Goal: Answer question/provide support

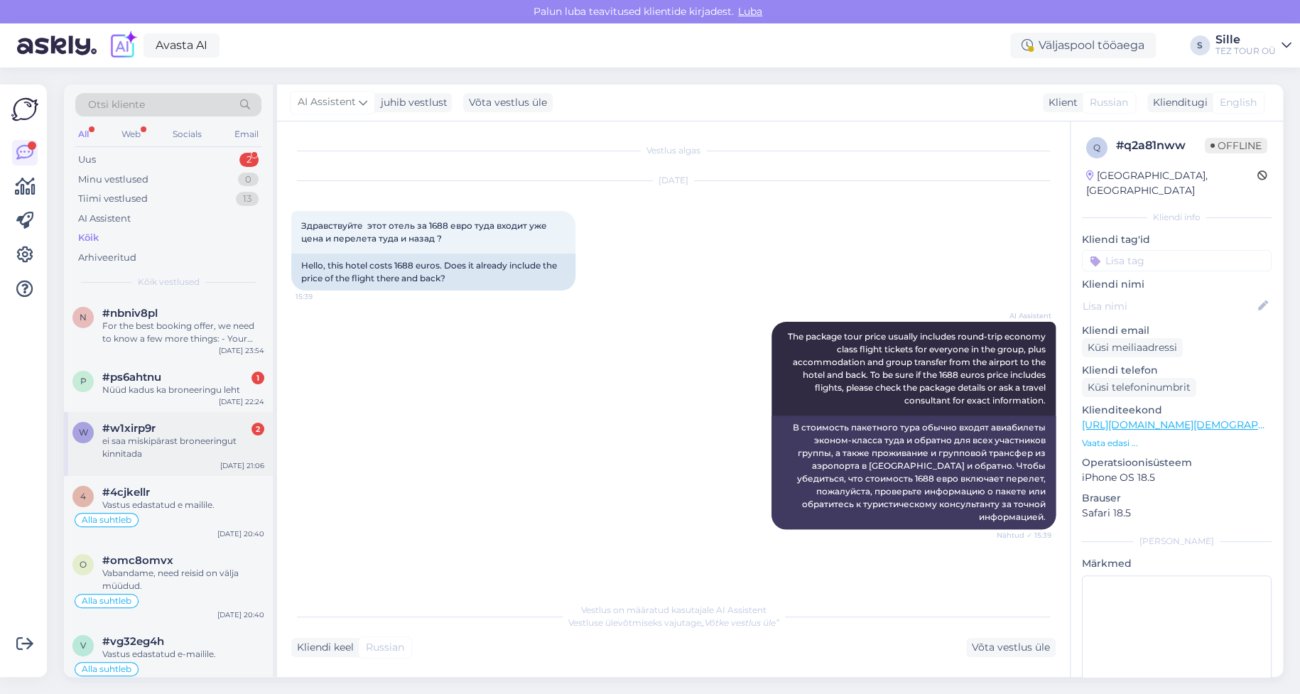
click at [174, 443] on div "ei saa miskipärast broneeringut kinnitada" at bounding box center [183, 448] width 162 height 26
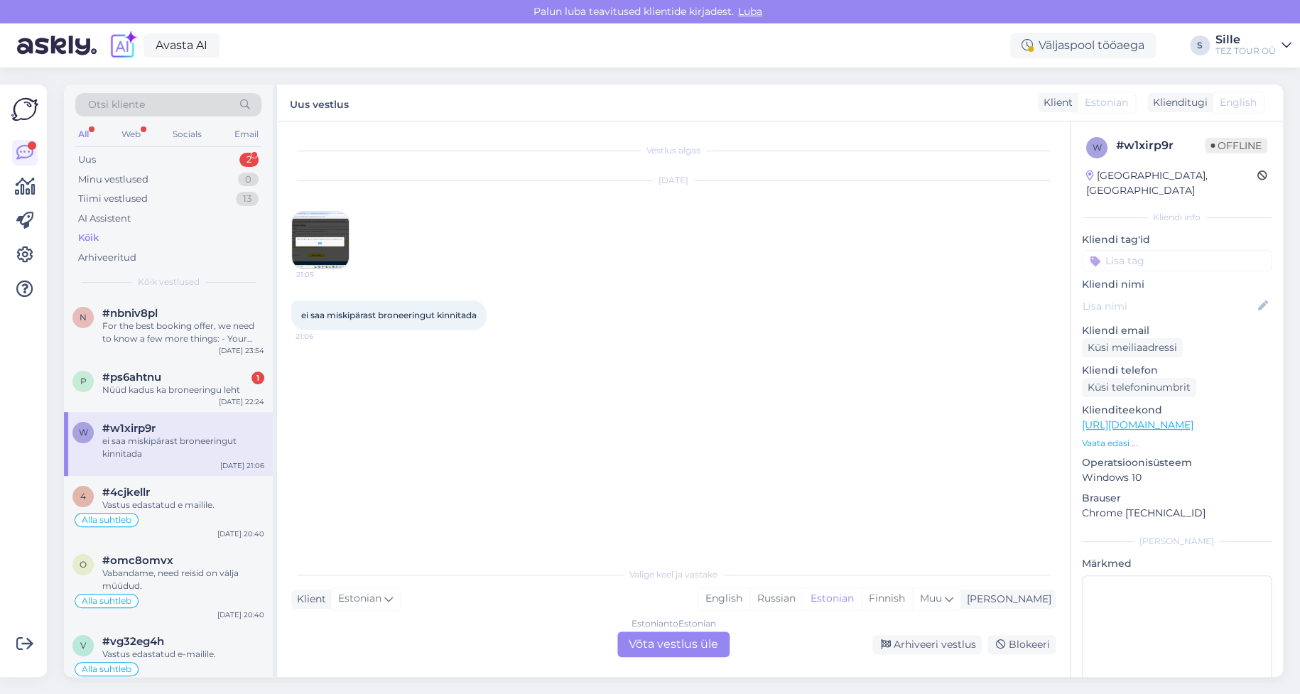
click at [305, 241] on img at bounding box center [320, 240] width 57 height 57
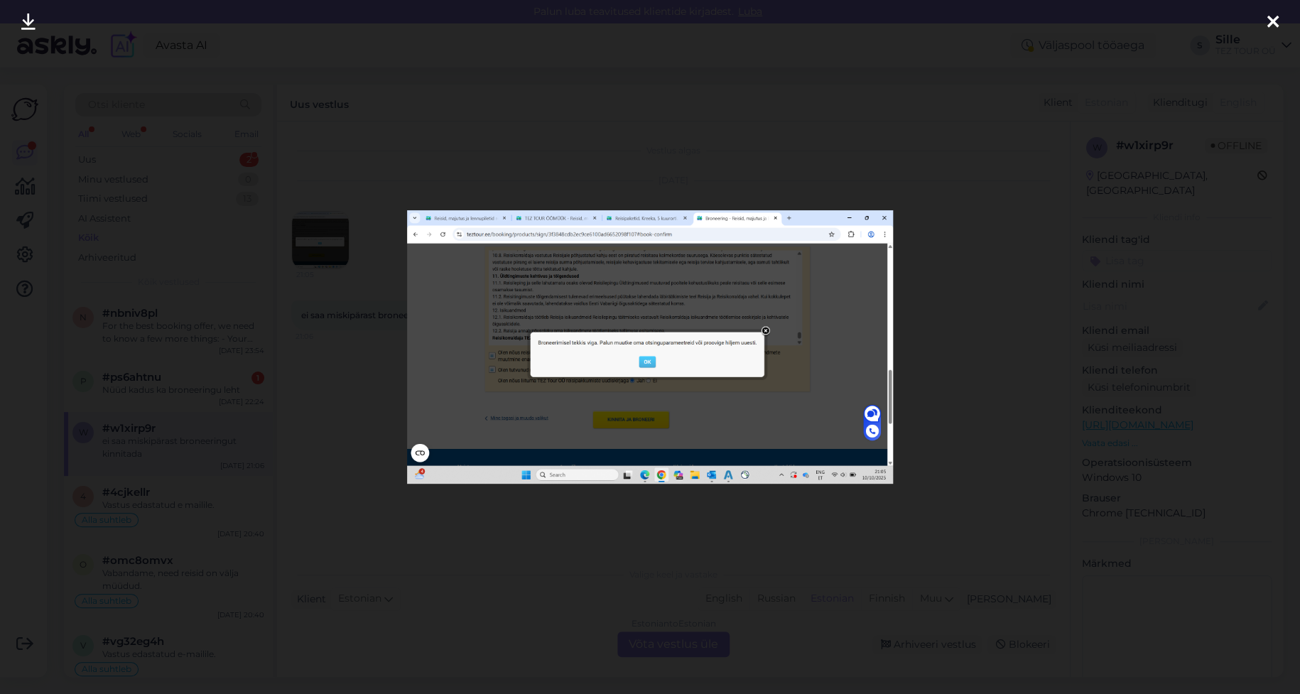
click at [646, 364] on img at bounding box center [650, 346] width 486 height 273
click at [881, 214] on img at bounding box center [650, 346] width 486 height 273
click at [1271, 13] on icon at bounding box center [1272, 22] width 11 height 18
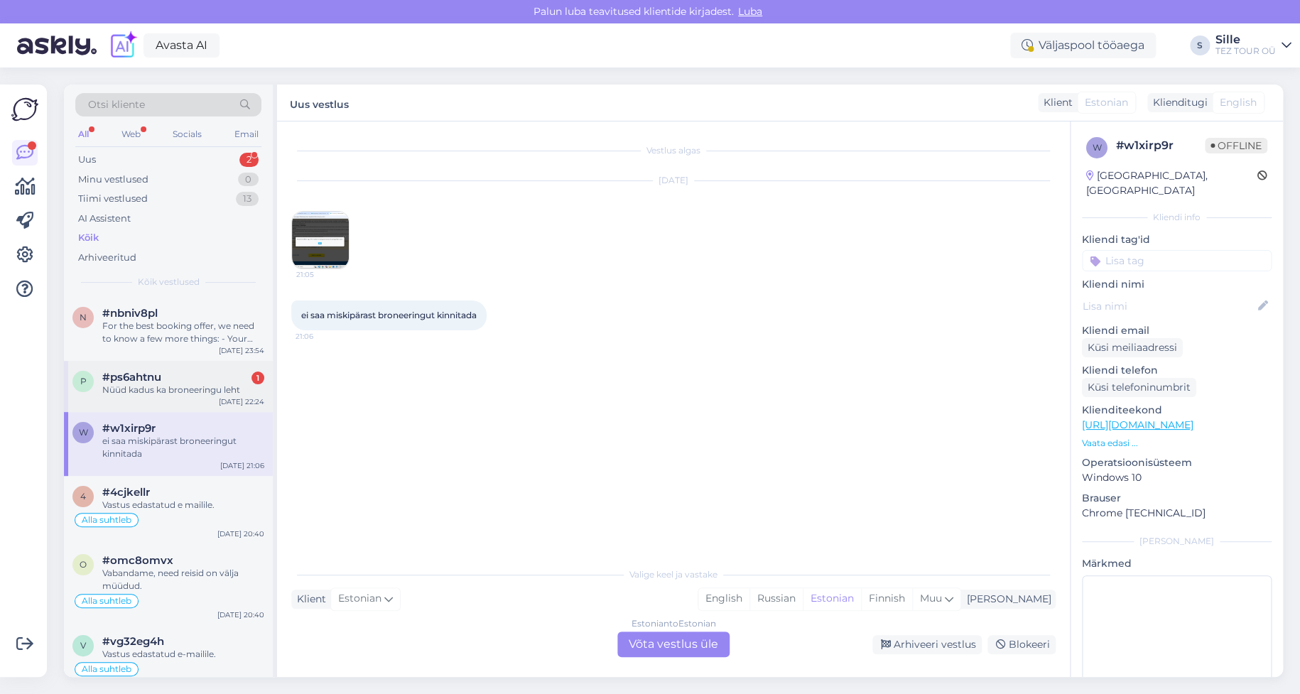
click at [159, 396] on div "p #ps6ahtnu 1 Nüüd kadus ka broneeringu leht [DATE] 22:24" at bounding box center [168, 386] width 209 height 51
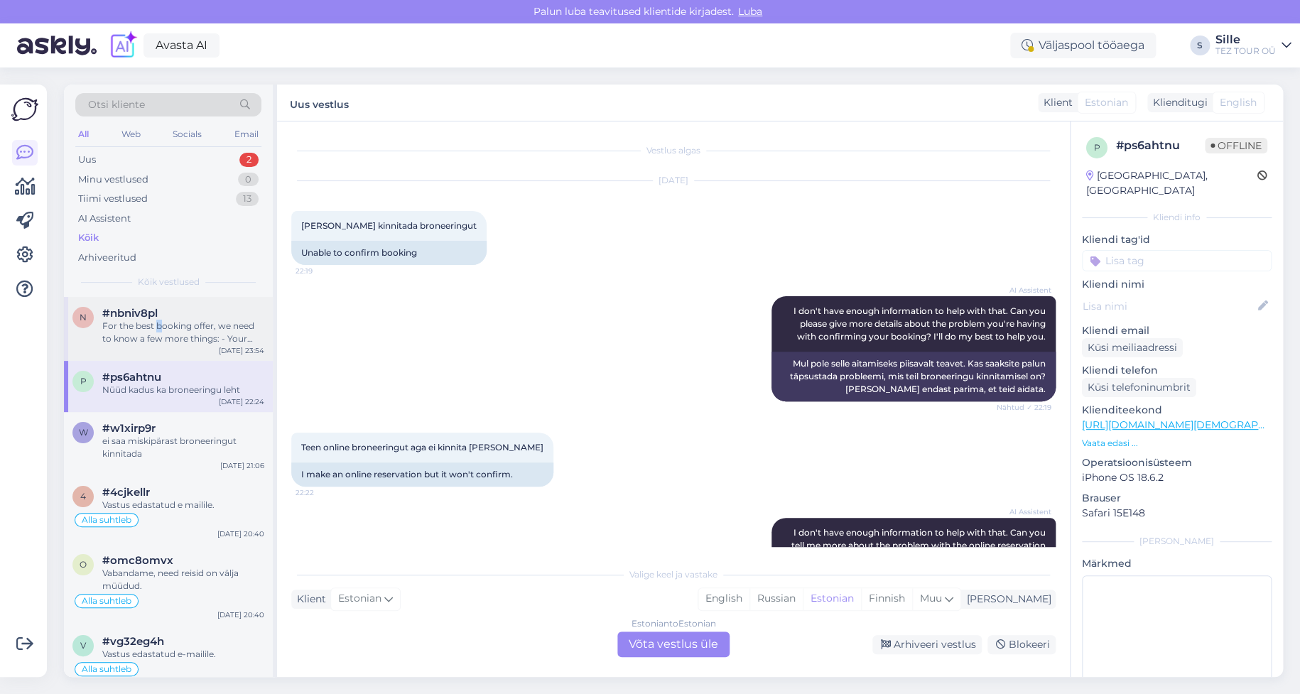
click at [160, 325] on div "For the best booking offer, we need to know a few more things: - Your preferred…" at bounding box center [183, 333] width 162 height 26
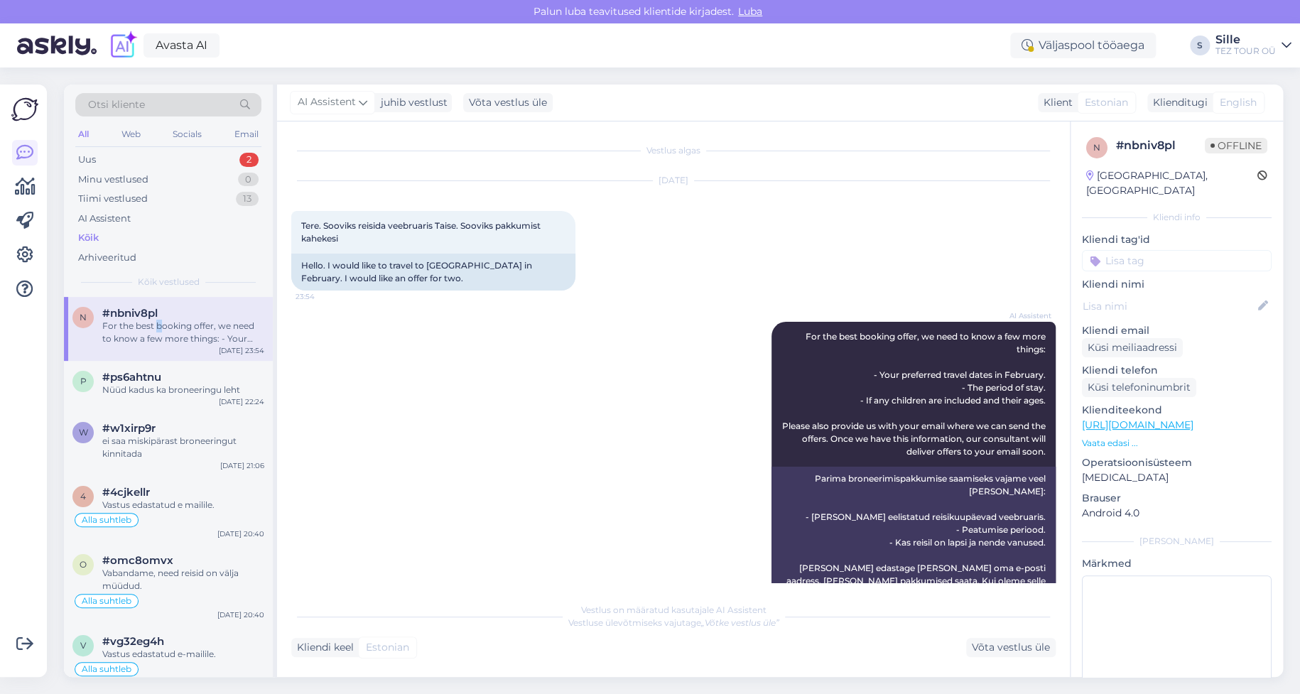
scroll to position [51, 0]
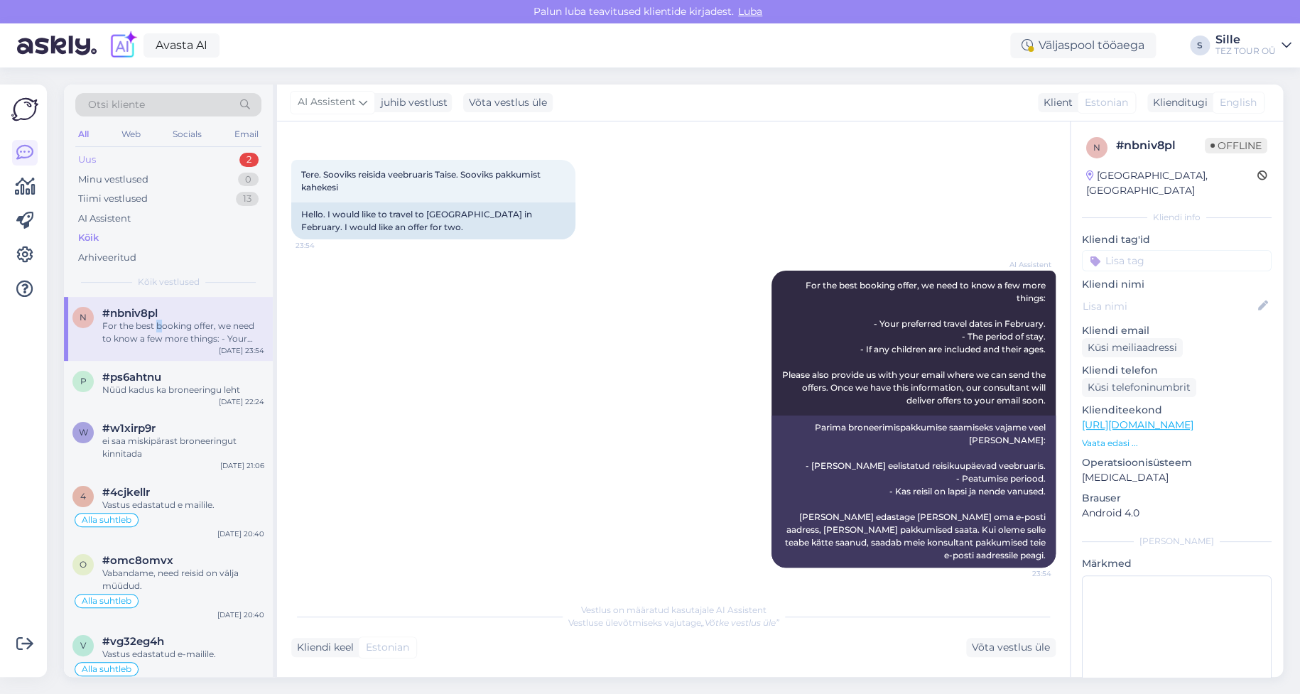
click at [108, 153] on div "Uus 2" at bounding box center [168, 160] width 186 height 20
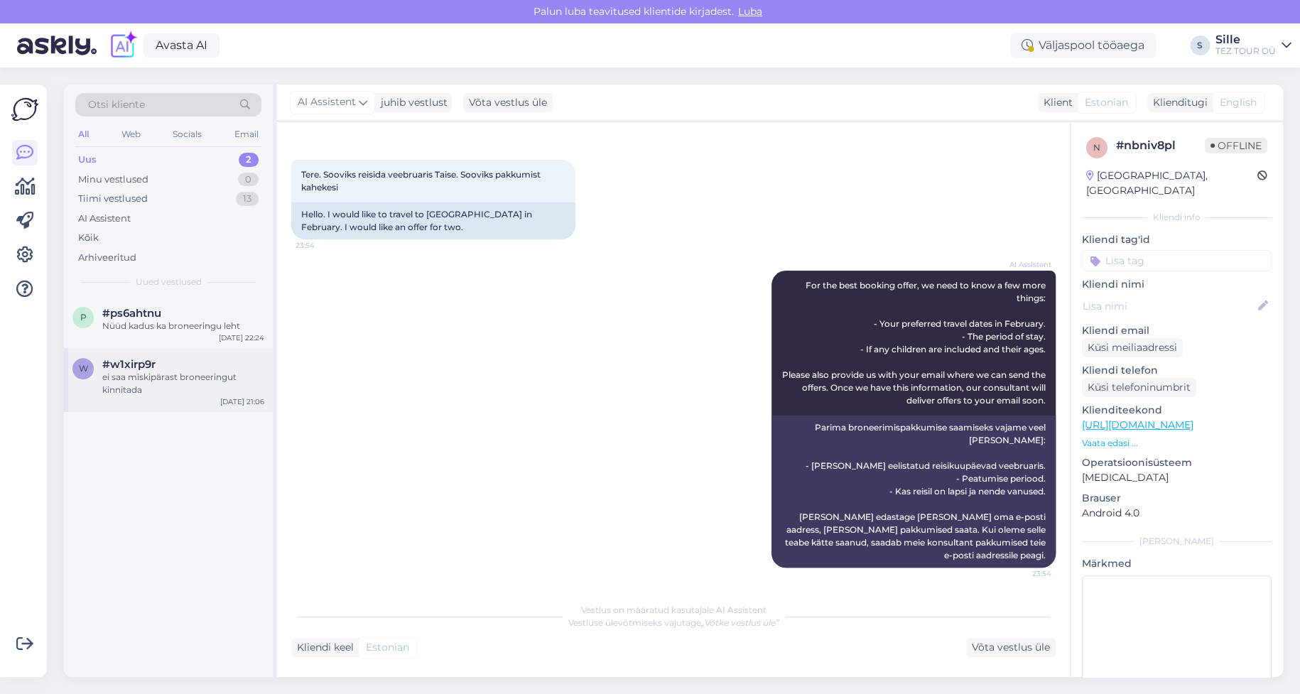
click at [126, 362] on span "#w1xirp9r" at bounding box center [128, 364] width 53 height 13
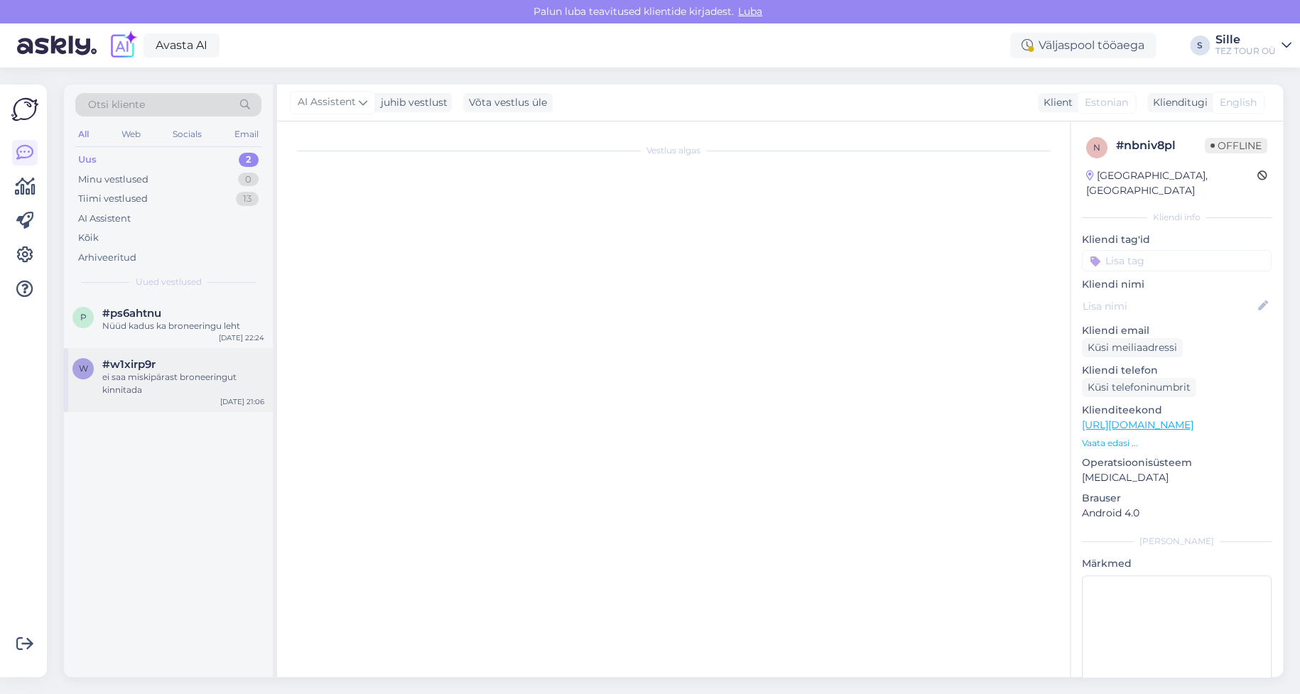
scroll to position [0, 0]
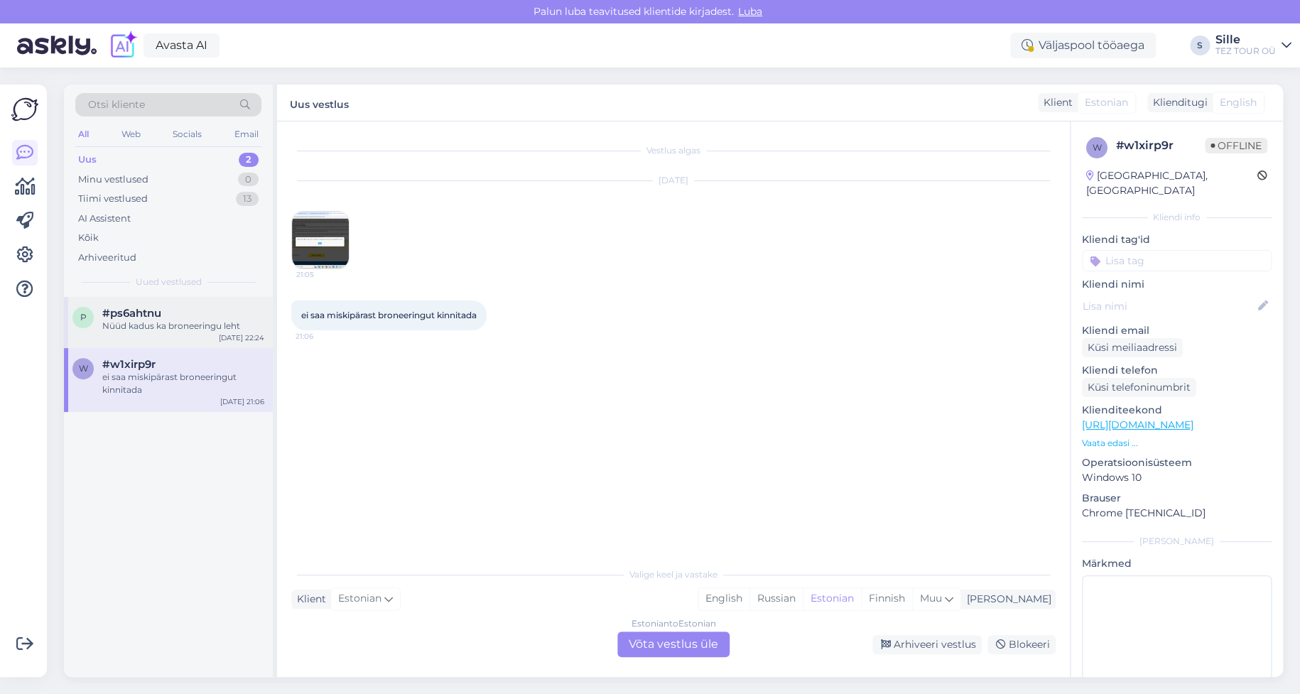
click at [167, 317] on div "#ps6ahtnu" at bounding box center [183, 313] width 162 height 13
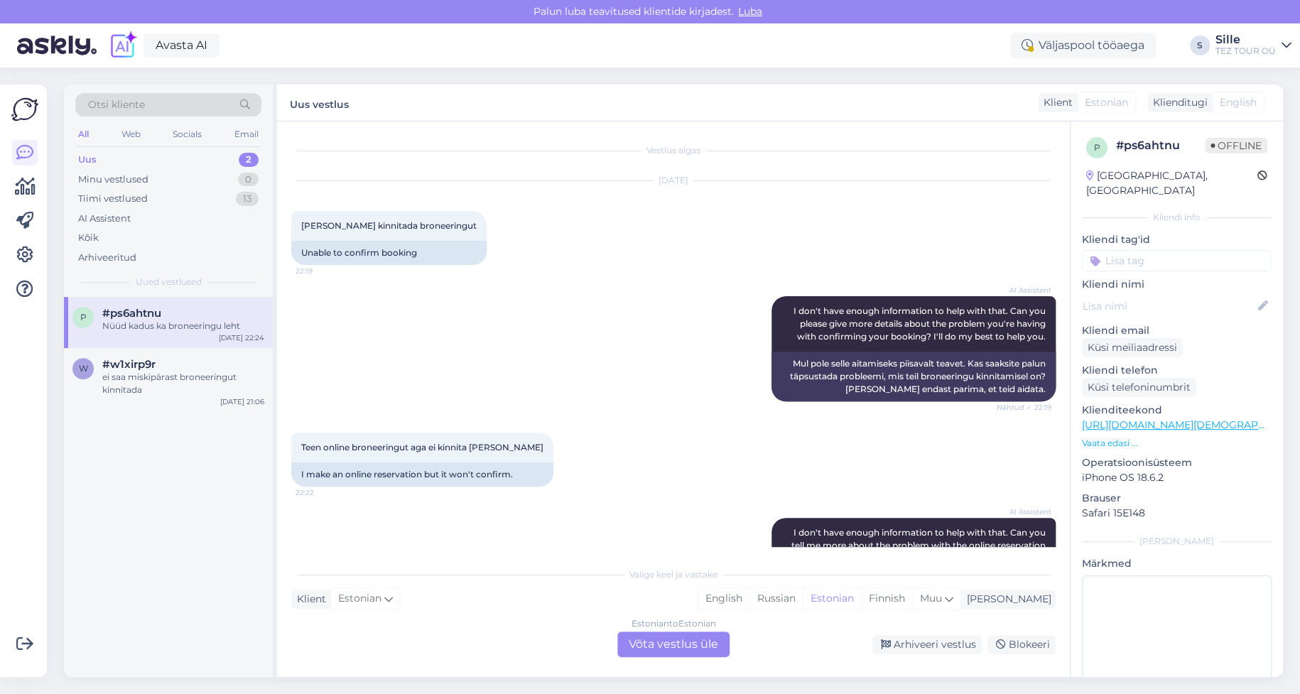
scroll to position [436, 0]
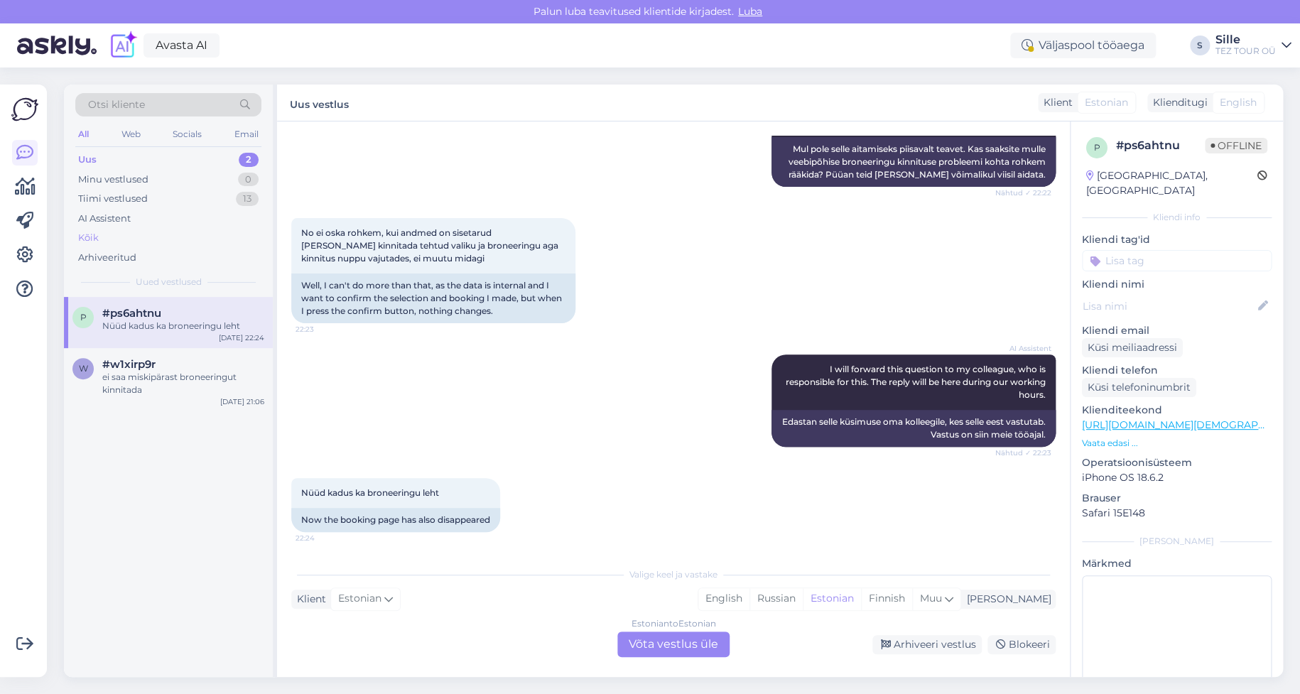
click at [94, 231] on div "Kõik" at bounding box center [88, 238] width 21 height 14
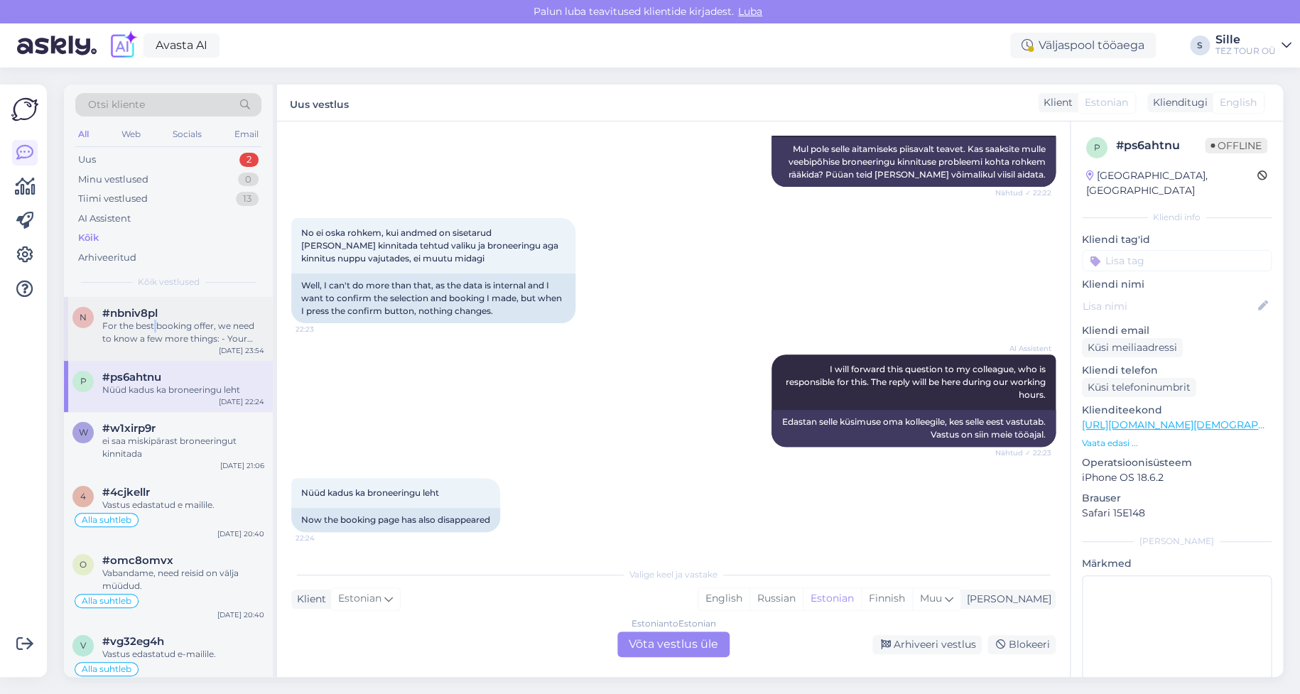
click at [156, 328] on div "For the best booking offer, we need to know a few more things: - Your preferred…" at bounding box center [183, 333] width 162 height 26
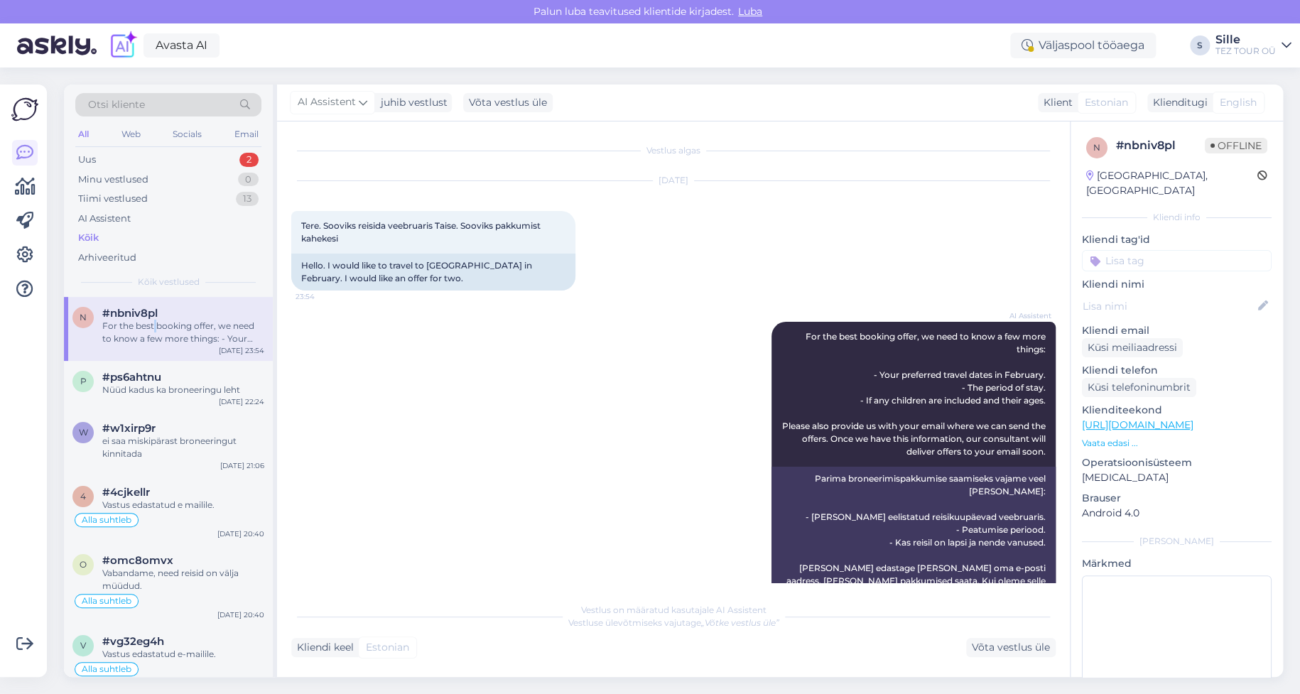
scroll to position [51, 0]
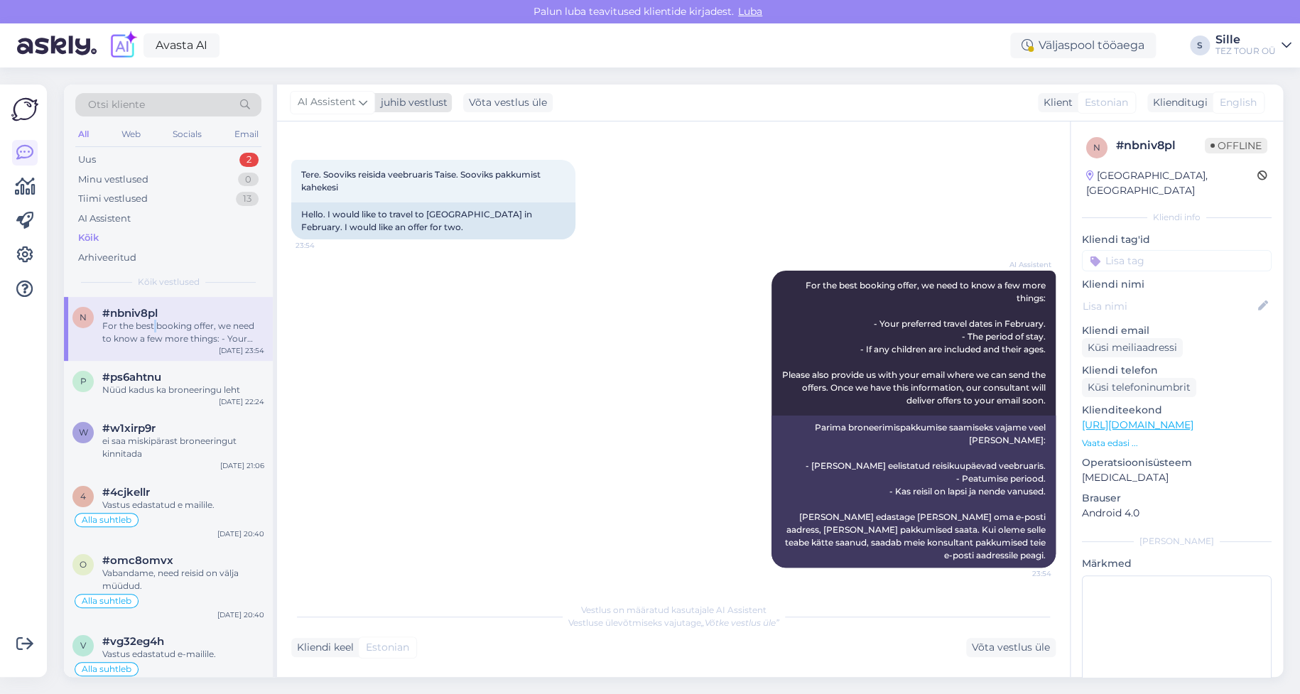
click at [394, 99] on div "juhib vestlust" at bounding box center [411, 102] width 72 height 15
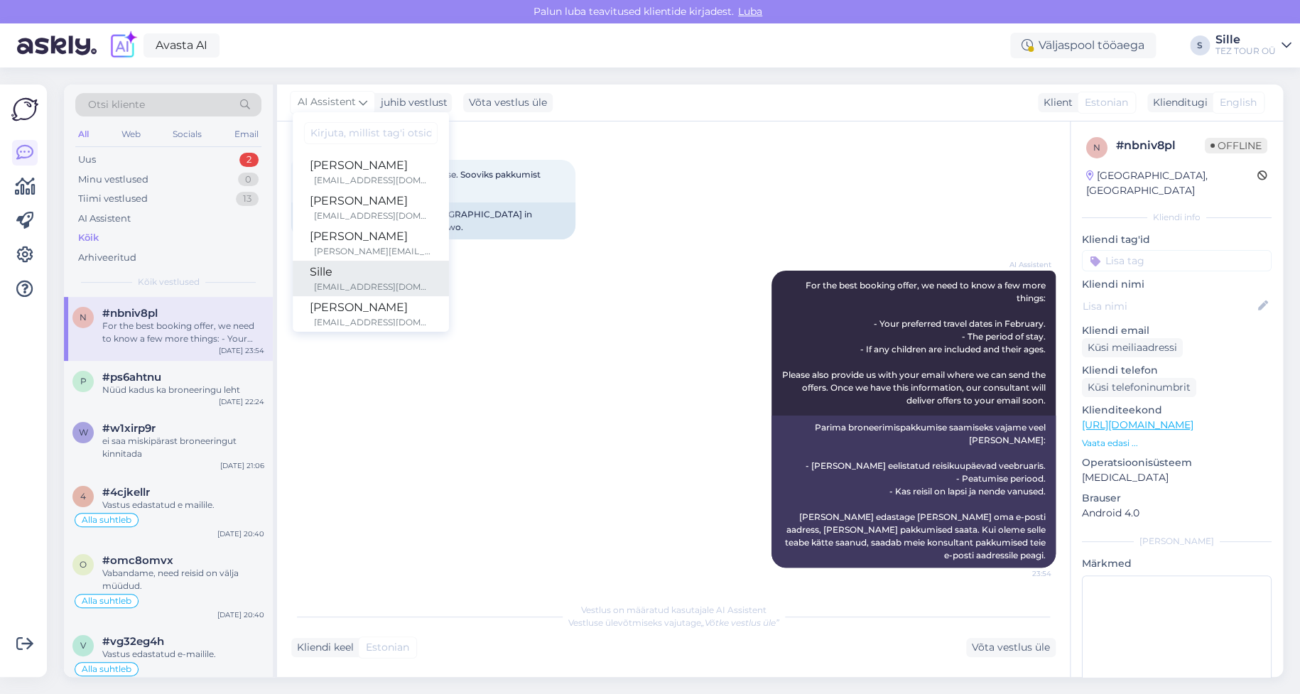
click at [390, 269] on div "Sille" at bounding box center [371, 271] width 122 height 17
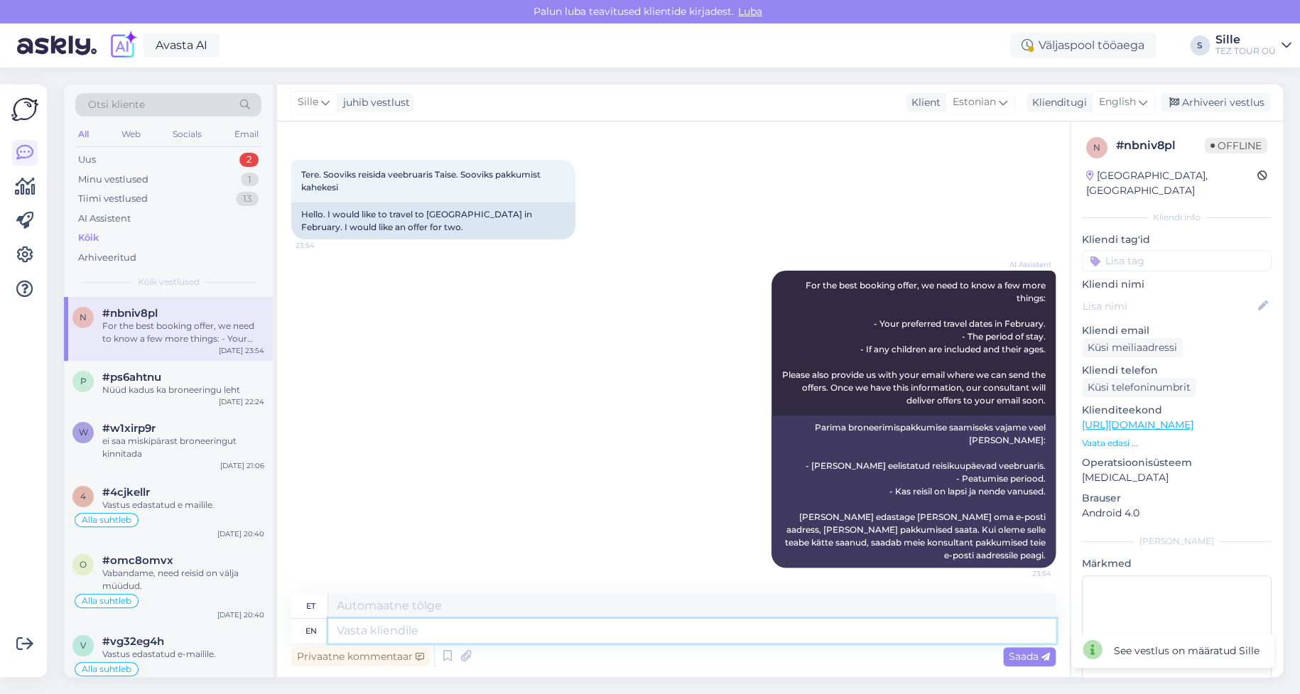
click at [388, 626] on textarea at bounding box center [691, 631] width 727 height 24
click at [1122, 100] on span "English" at bounding box center [1117, 102] width 37 height 16
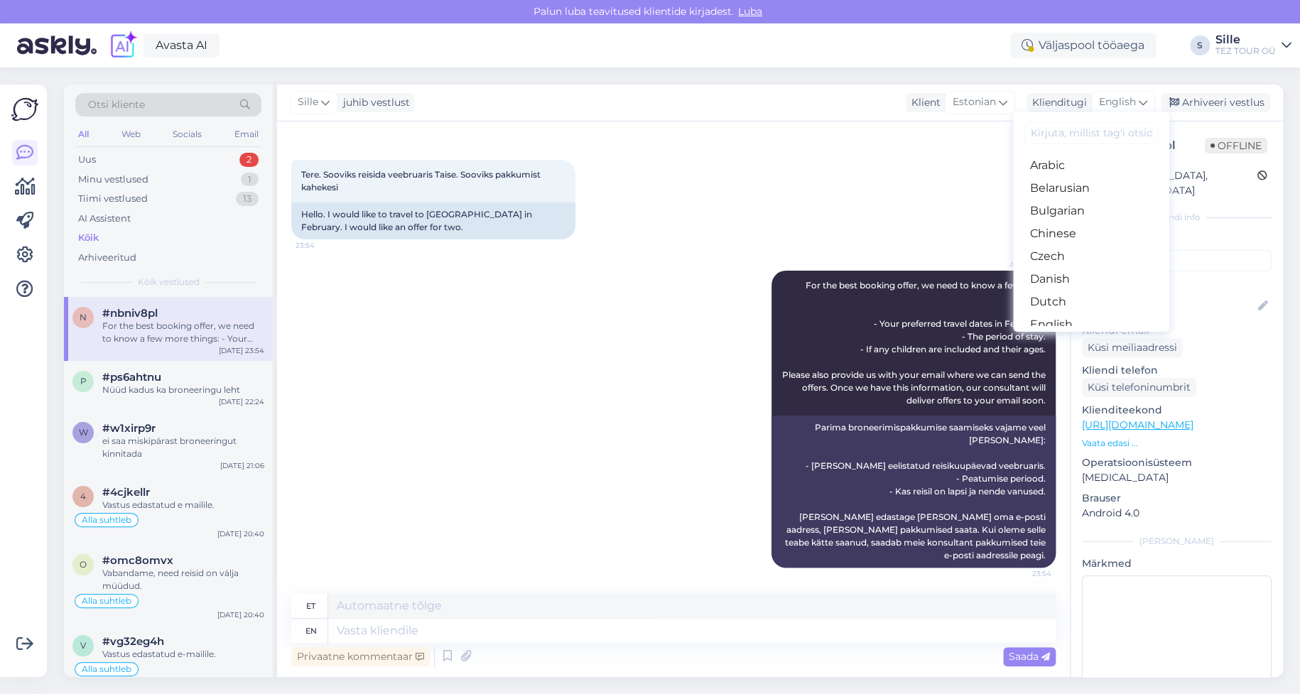
click at [1052, 336] on link "Estonian" at bounding box center [1091, 347] width 156 height 23
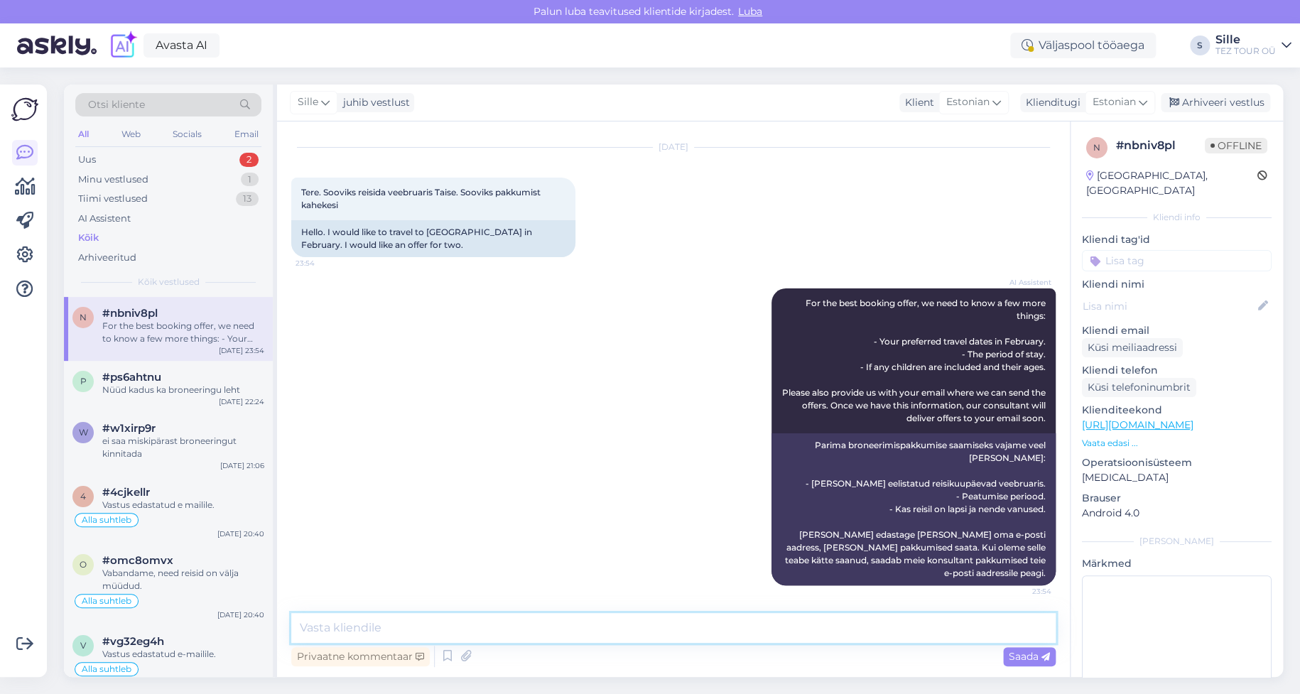
click at [322, 625] on textarea at bounding box center [673, 628] width 764 height 30
type textarea "T"
click at [169, 388] on div "Nüüd kadus ka broneeringu leht" at bounding box center [183, 390] width 162 height 13
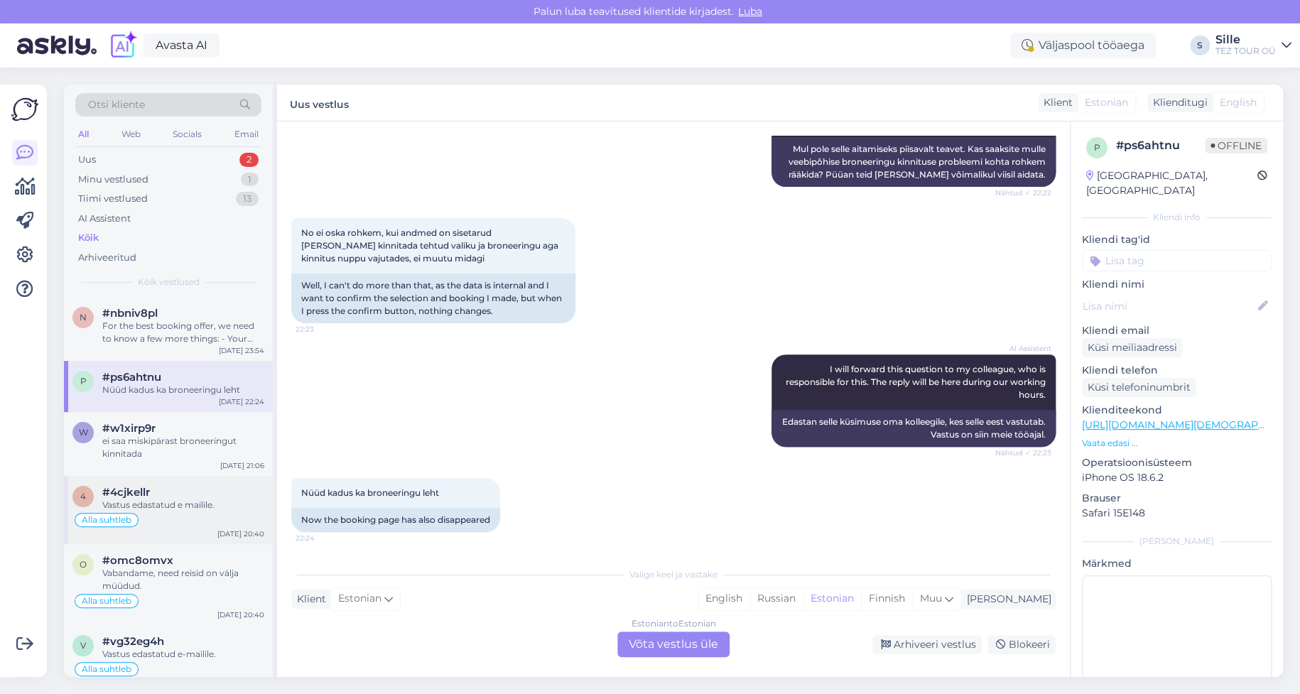
click at [149, 501] on div "Vastus edastatud e mailile." at bounding box center [183, 505] width 162 height 13
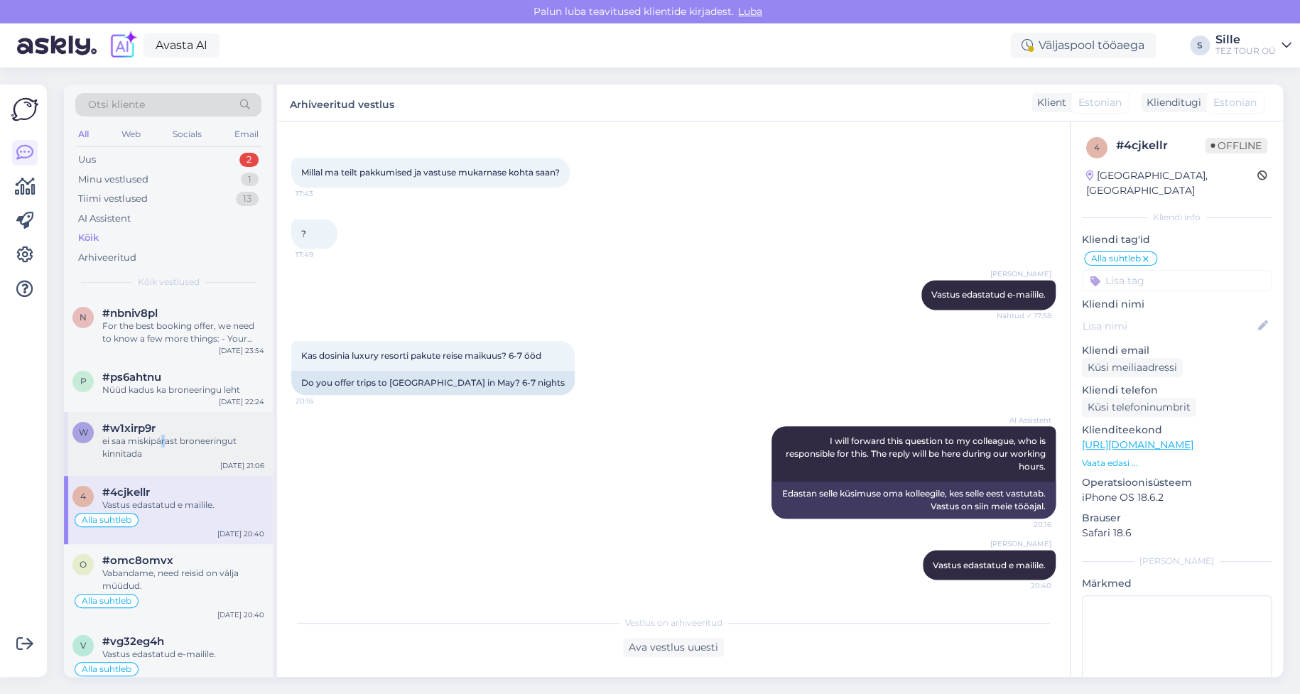
click at [164, 447] on div "ei saa miskipärast broneeringut kinnitada" at bounding box center [183, 448] width 162 height 26
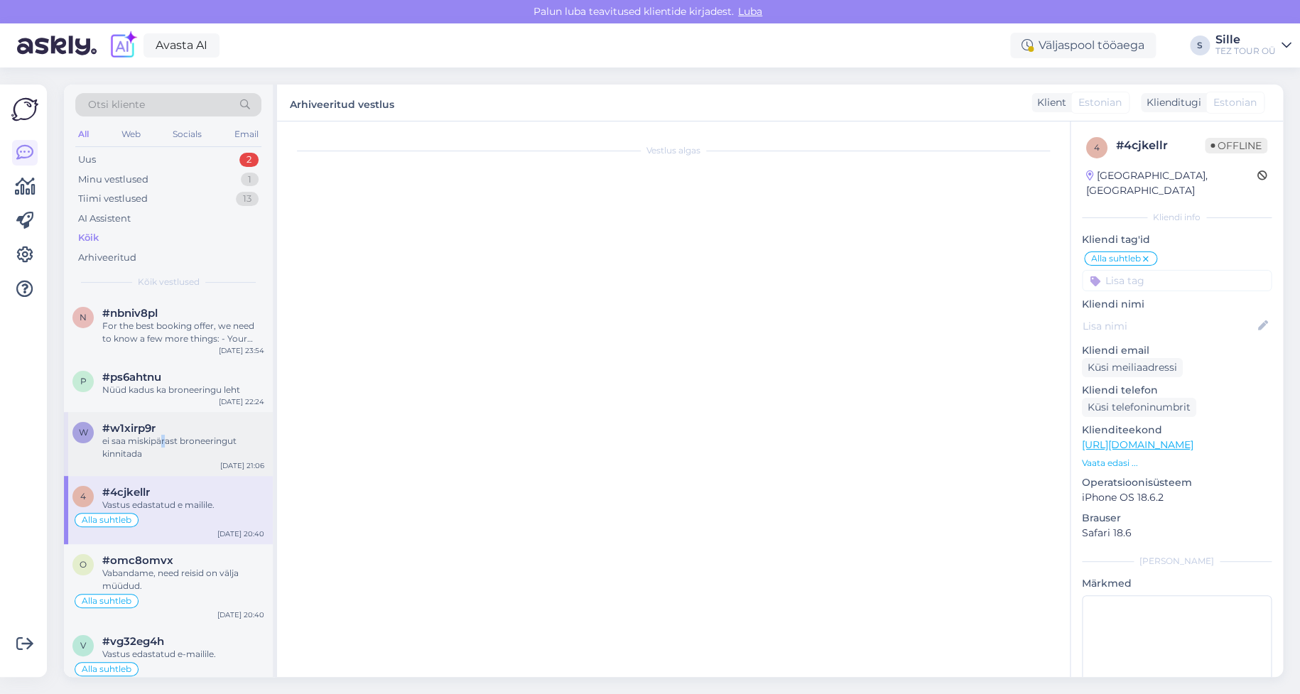
scroll to position [0, 0]
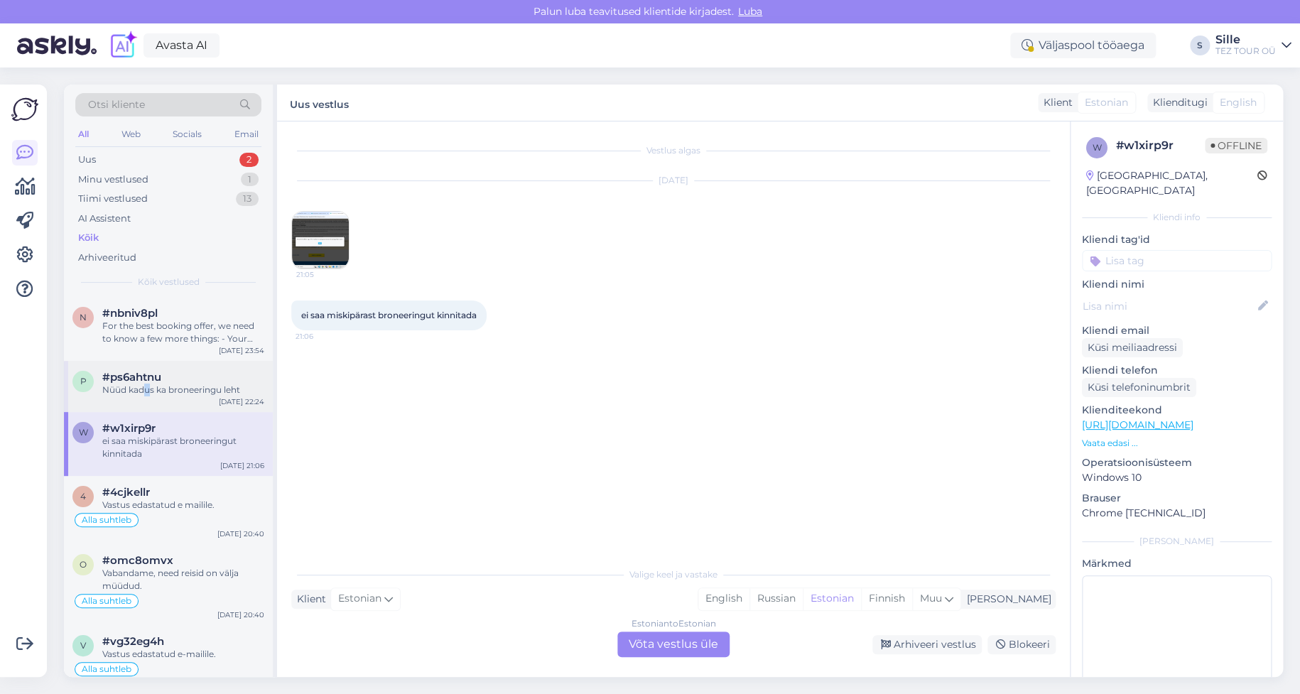
click at [149, 391] on div "Nüüd kadus ka broneeringu leht" at bounding box center [183, 390] width 162 height 13
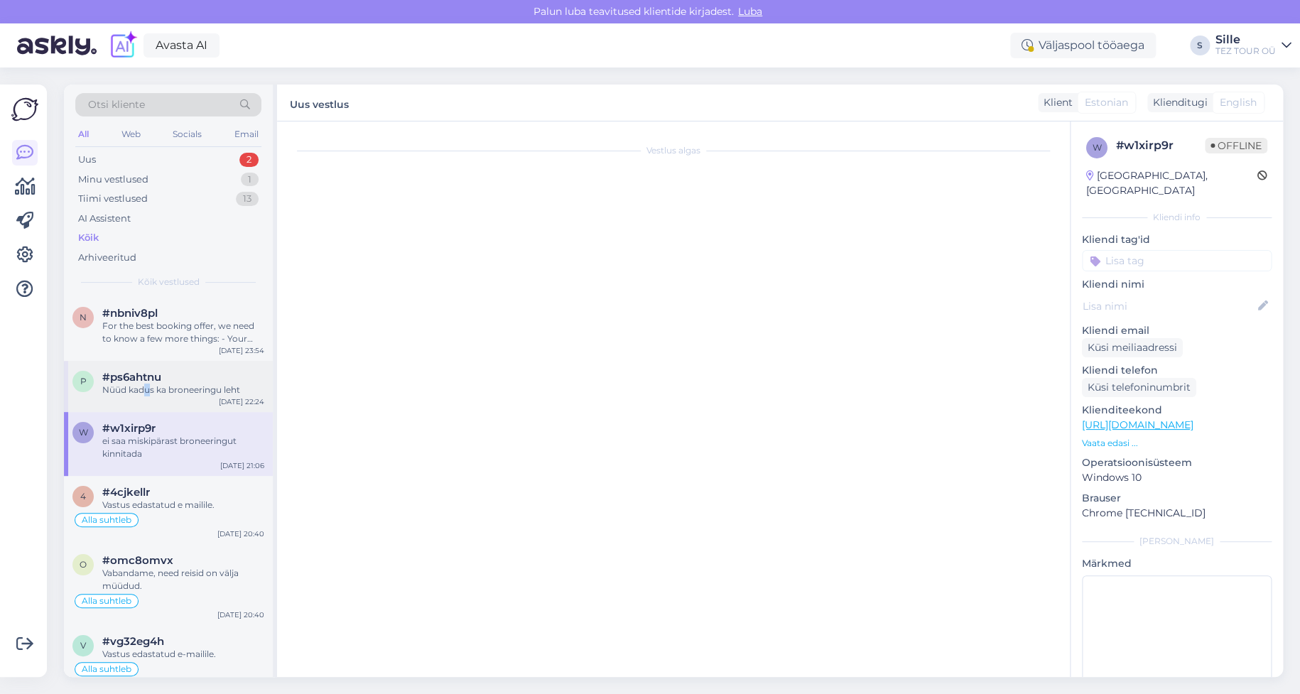
scroll to position [436, 0]
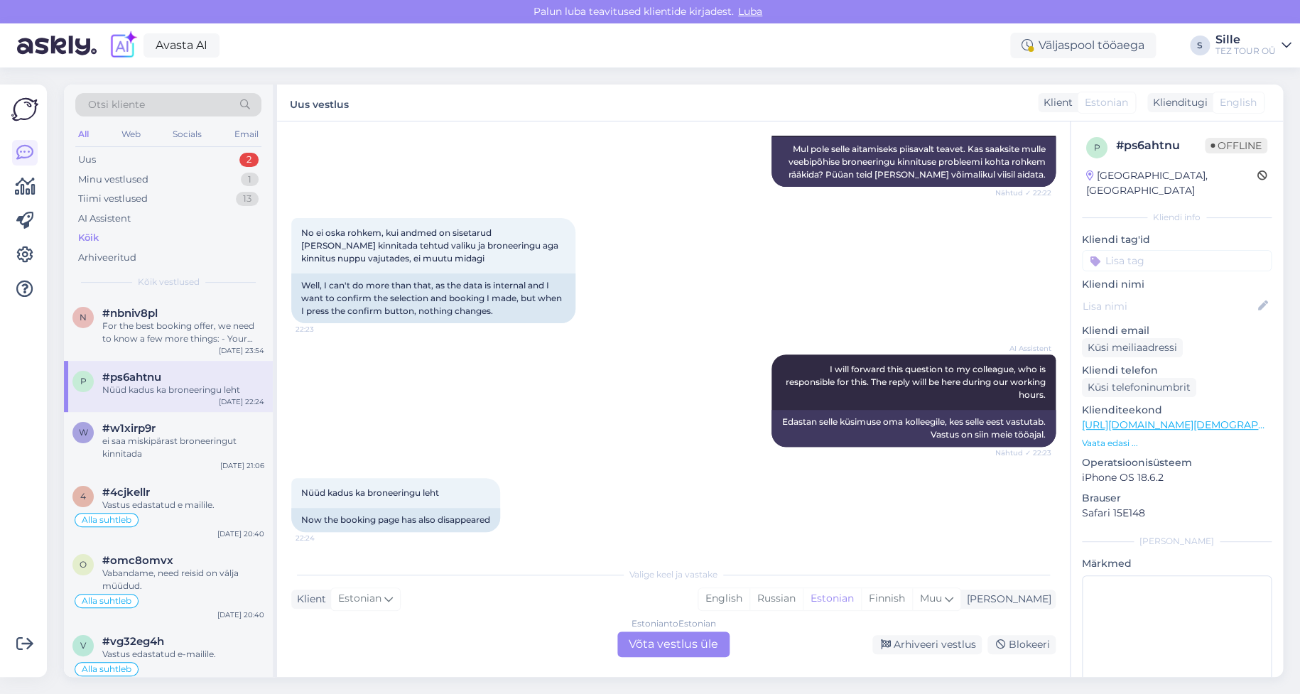
click at [645, 643] on div "Estonian to Estonian Võta vestlus üle" at bounding box center [673, 644] width 112 height 26
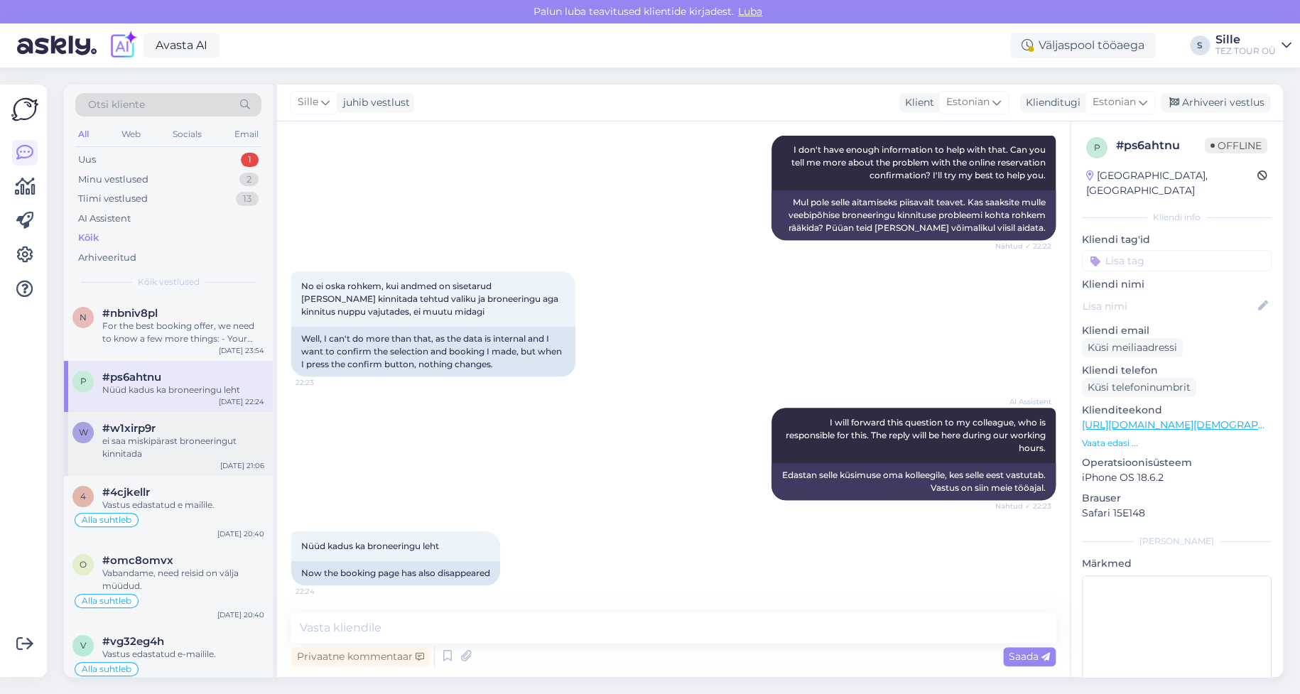
click at [198, 440] on div "ei saa miskipärast broneeringut kinnitada" at bounding box center [183, 448] width 162 height 26
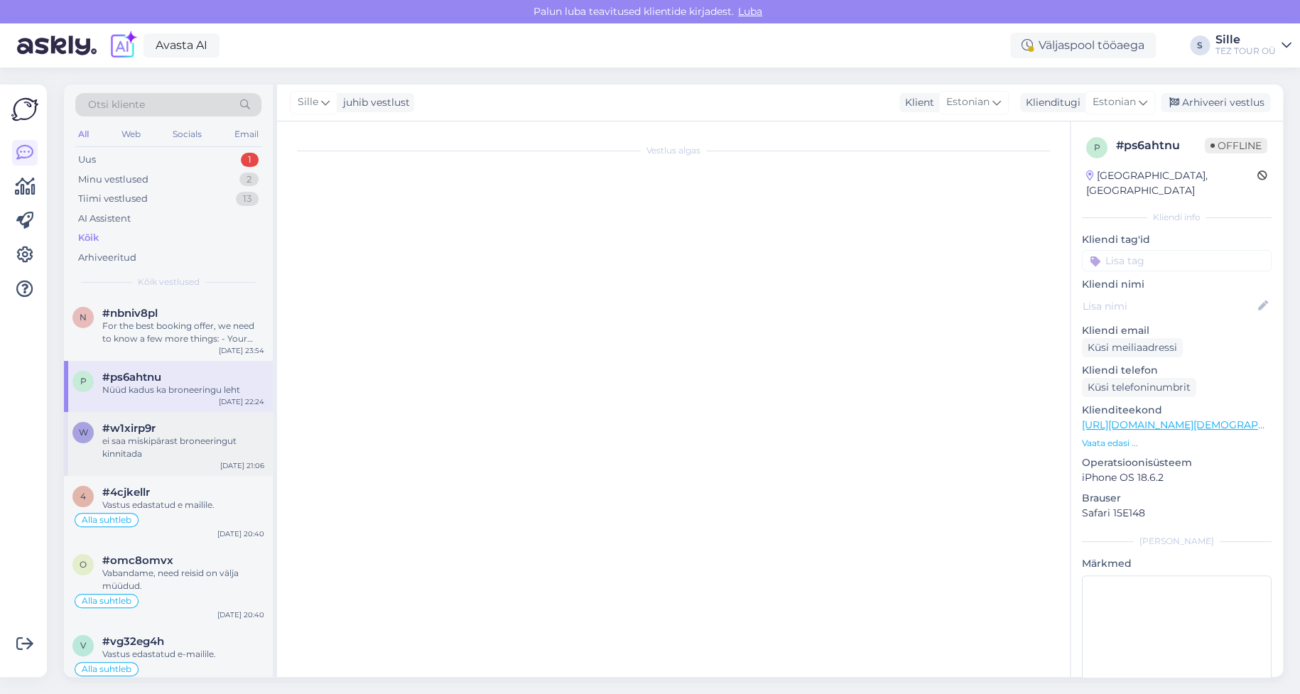
scroll to position [0, 0]
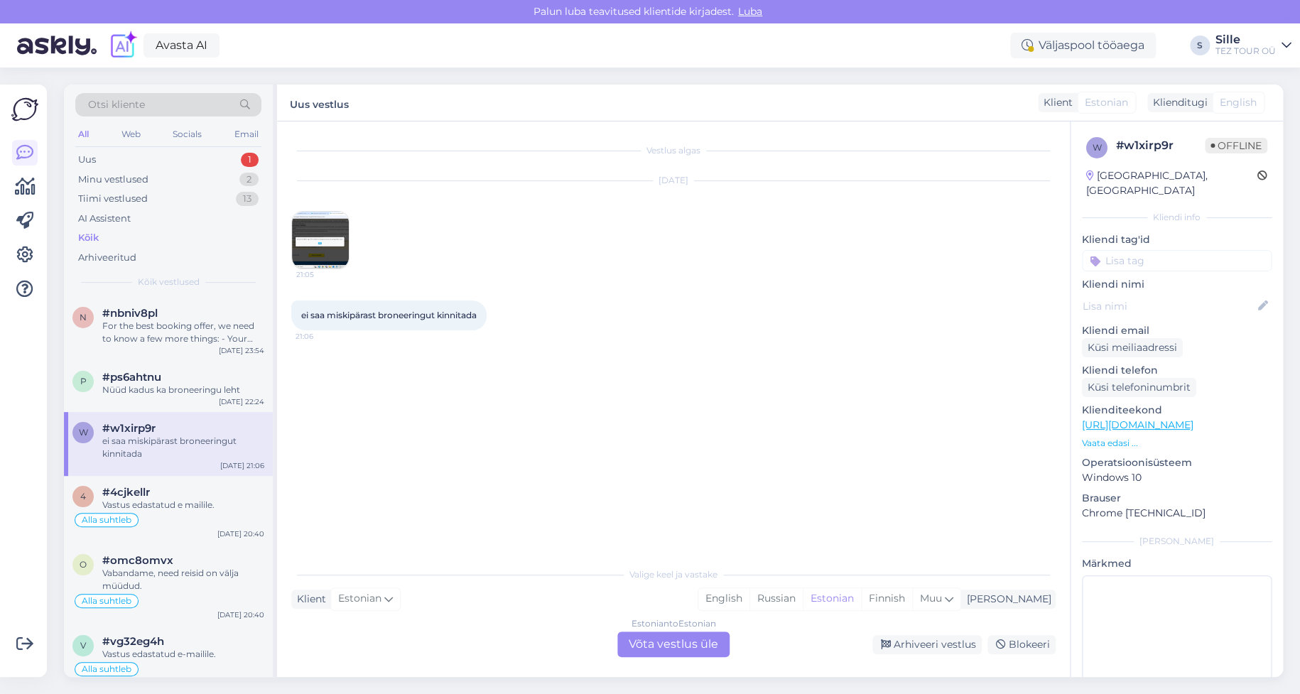
click at [645, 643] on div "Estonian to Estonian Võta vestlus üle" at bounding box center [673, 644] width 112 height 26
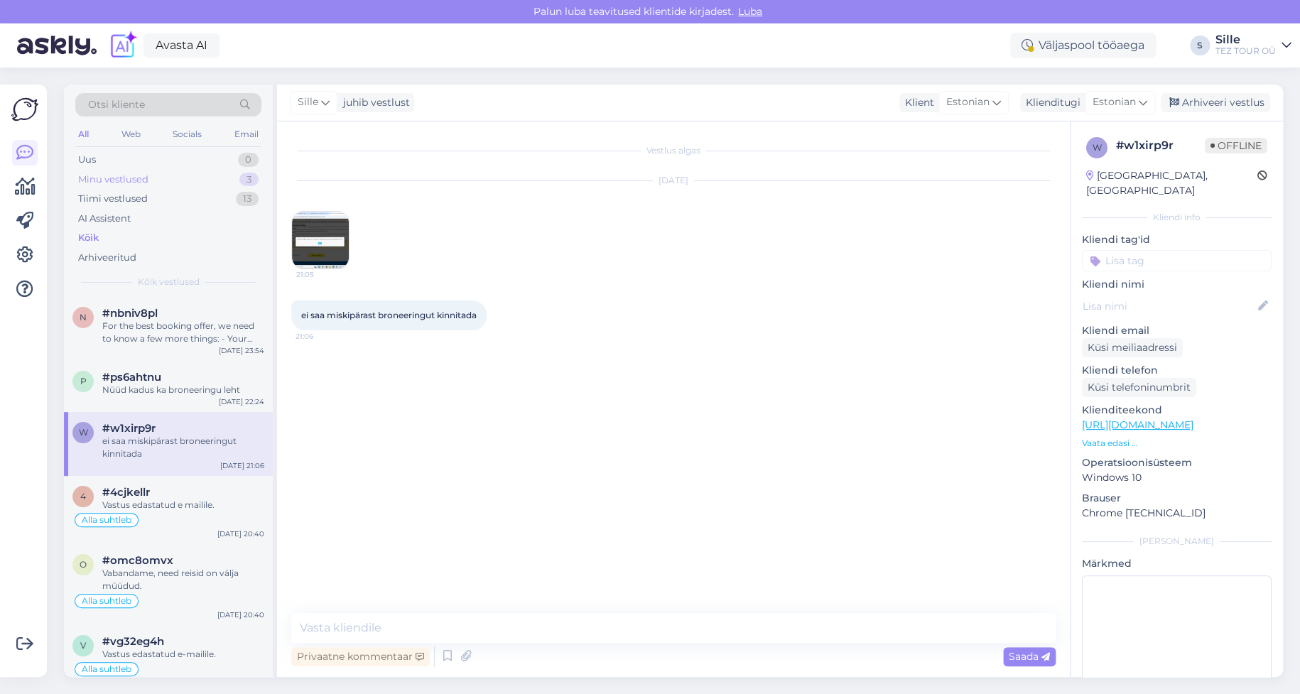
click at [114, 175] on div "Minu vestlused" at bounding box center [113, 180] width 70 height 14
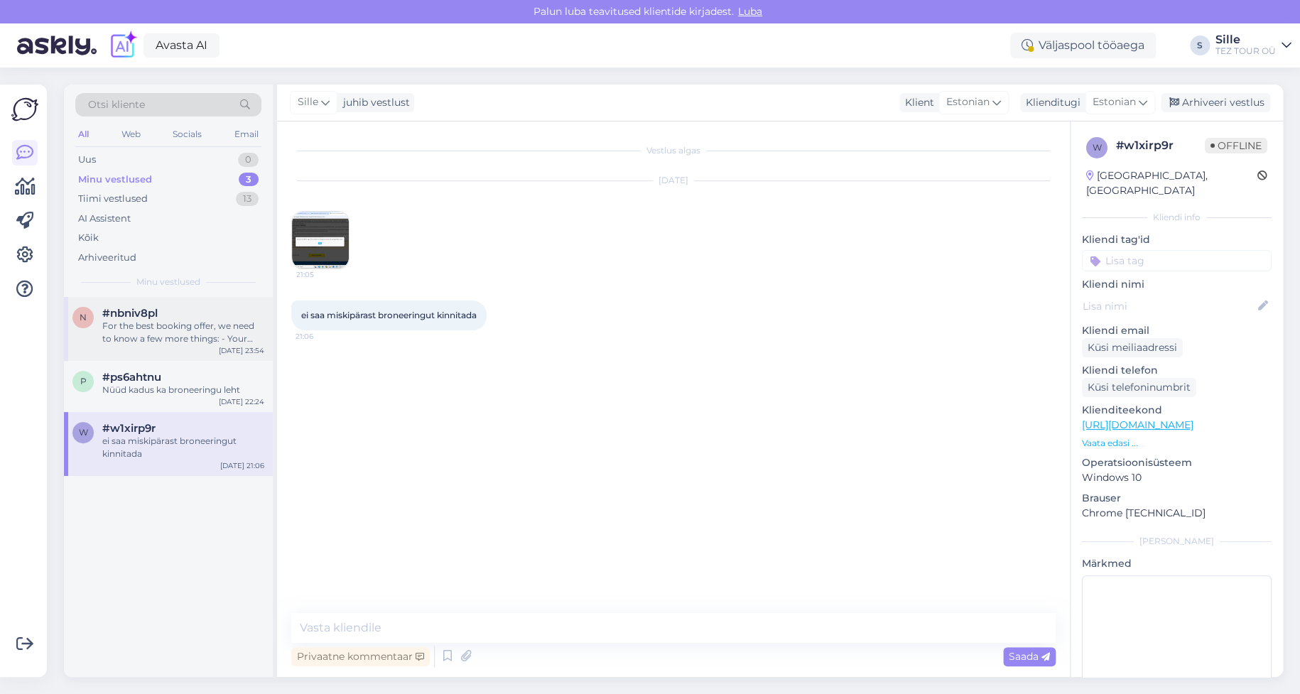
click at [192, 333] on div "For the best booking offer, we need to know a few more things: - Your preferred…" at bounding box center [183, 333] width 162 height 26
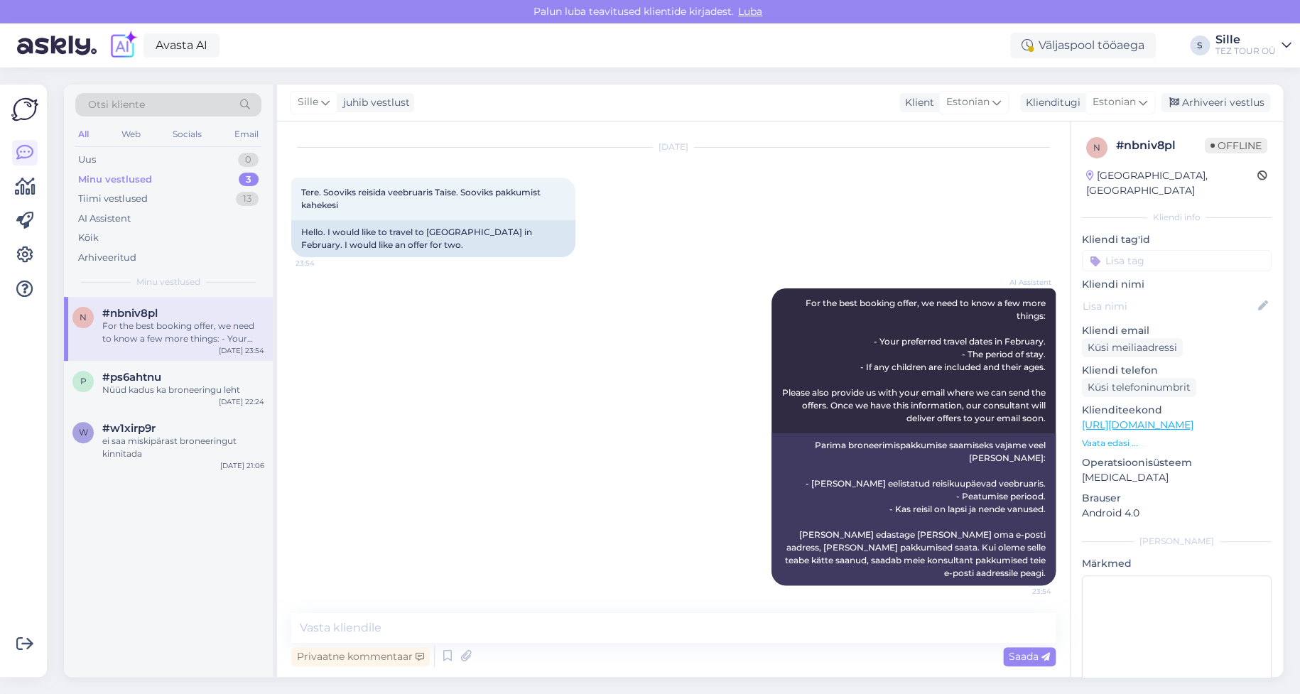
click at [1124, 250] on input at bounding box center [1177, 260] width 190 height 21
click at [1133, 250] on input at bounding box center [1177, 260] width 190 height 21
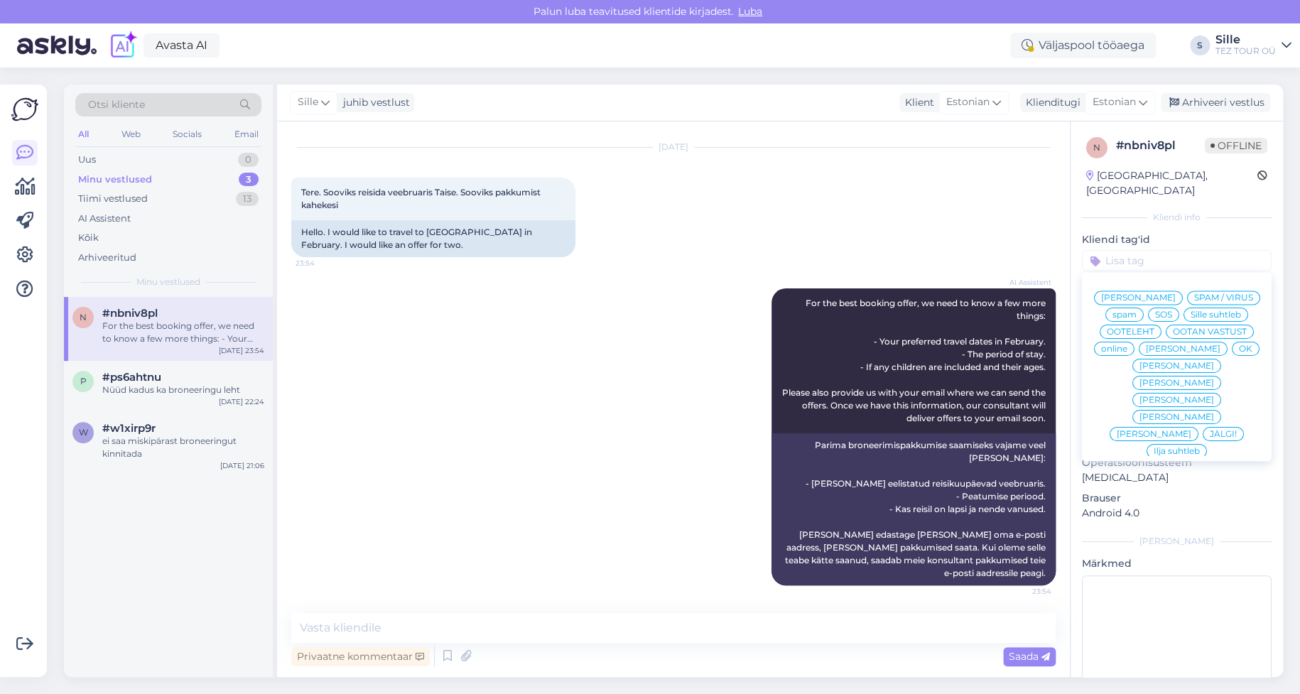
click at [1190, 312] on span "Sille suhtleb" at bounding box center [1215, 314] width 50 height 9
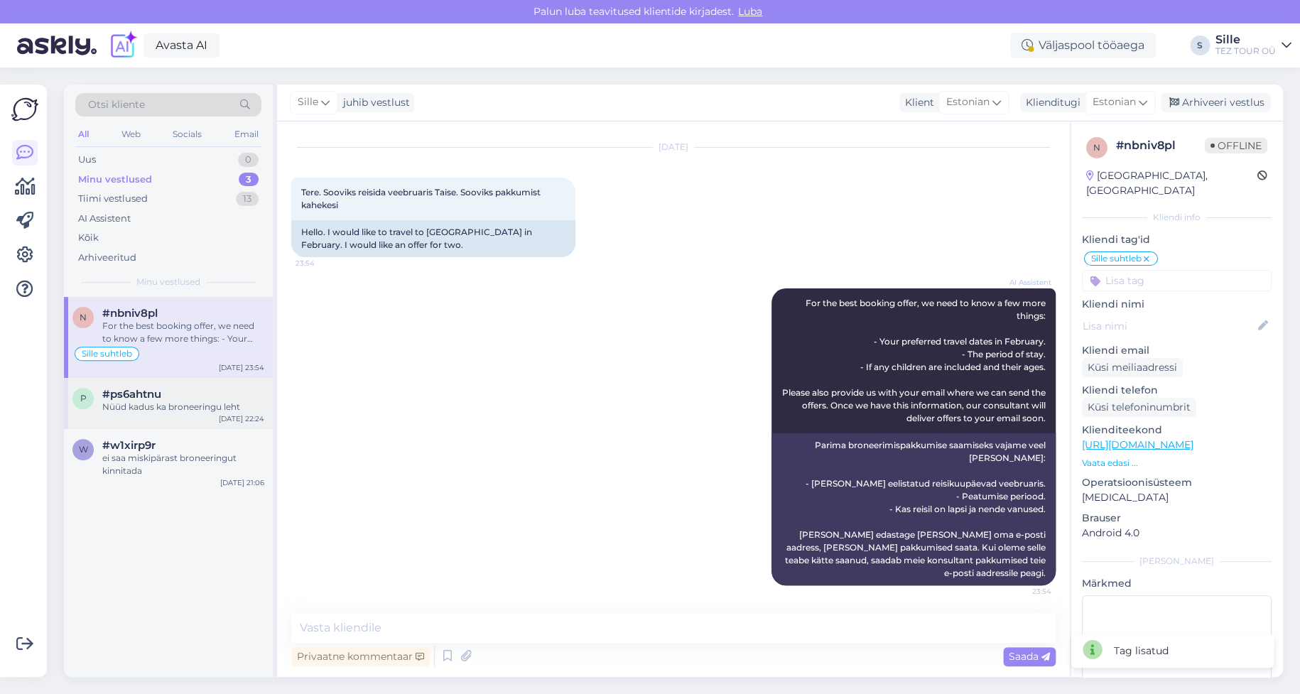
click at [146, 409] on div "Nüüd kadus ka broneeringu leht" at bounding box center [183, 407] width 162 height 13
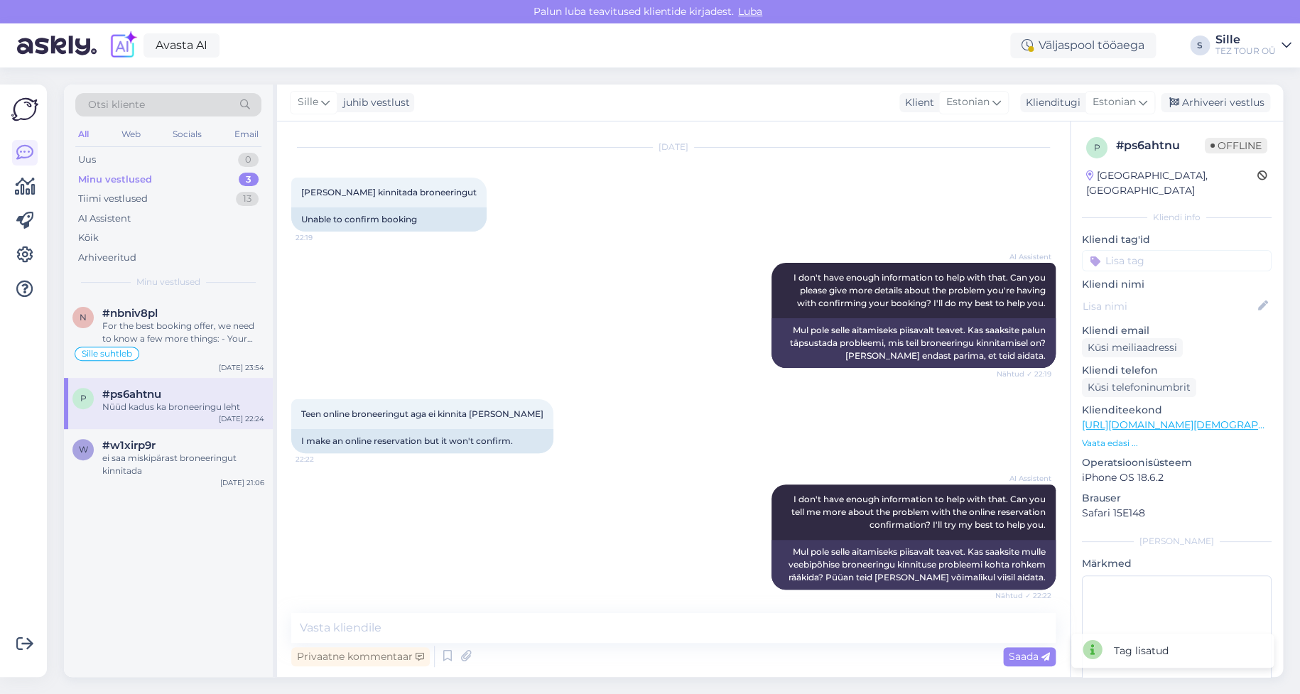
scroll to position [383, 0]
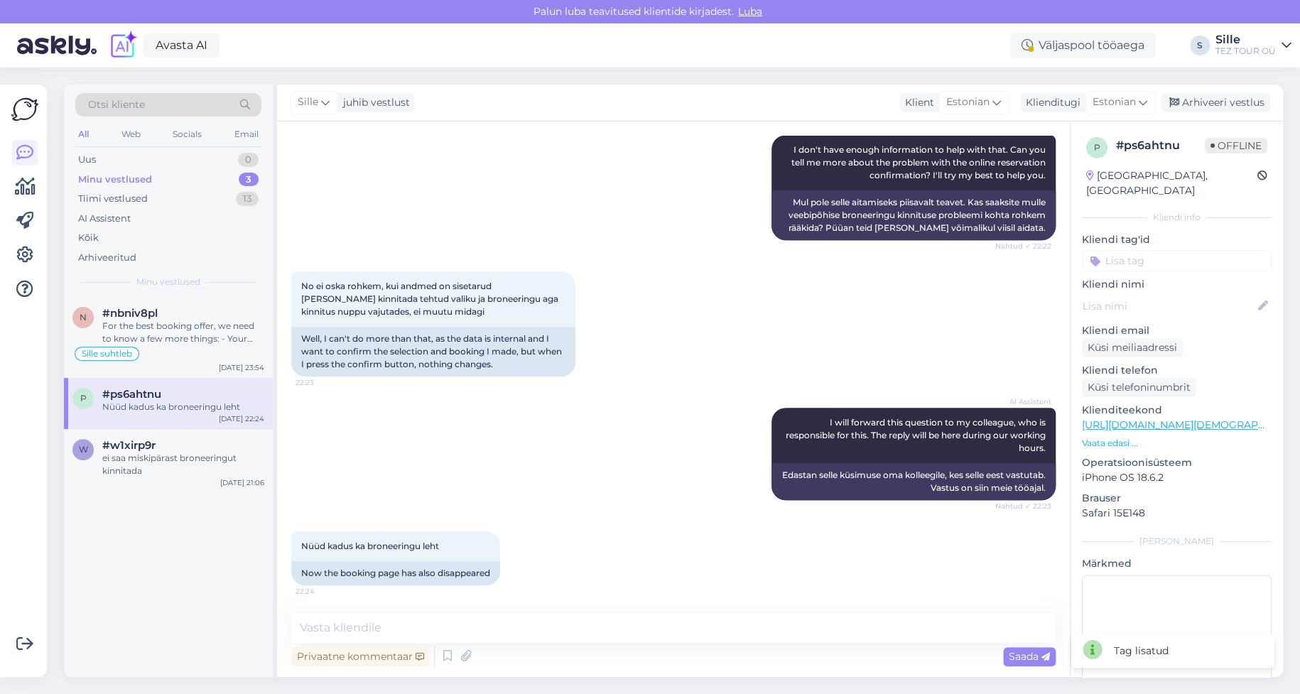
click at [1133, 250] on input at bounding box center [1177, 260] width 190 height 21
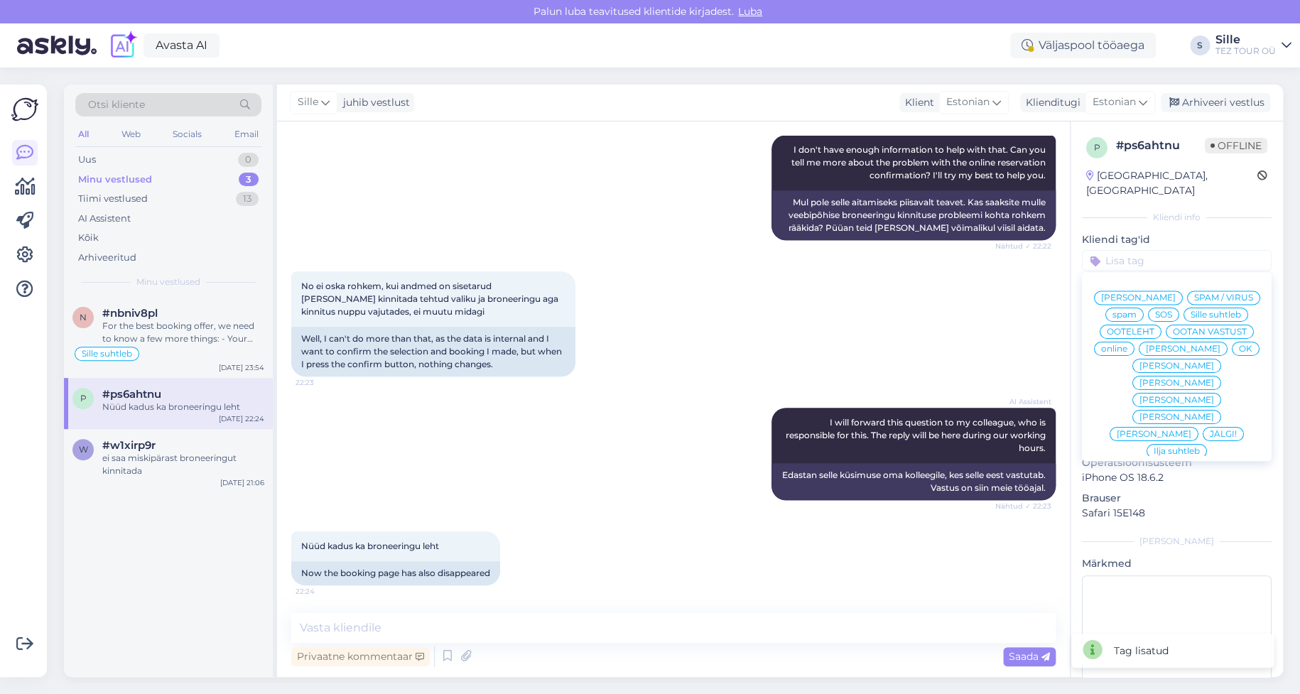
click at [1190, 316] on span "Sille suhtleb" at bounding box center [1215, 314] width 50 height 9
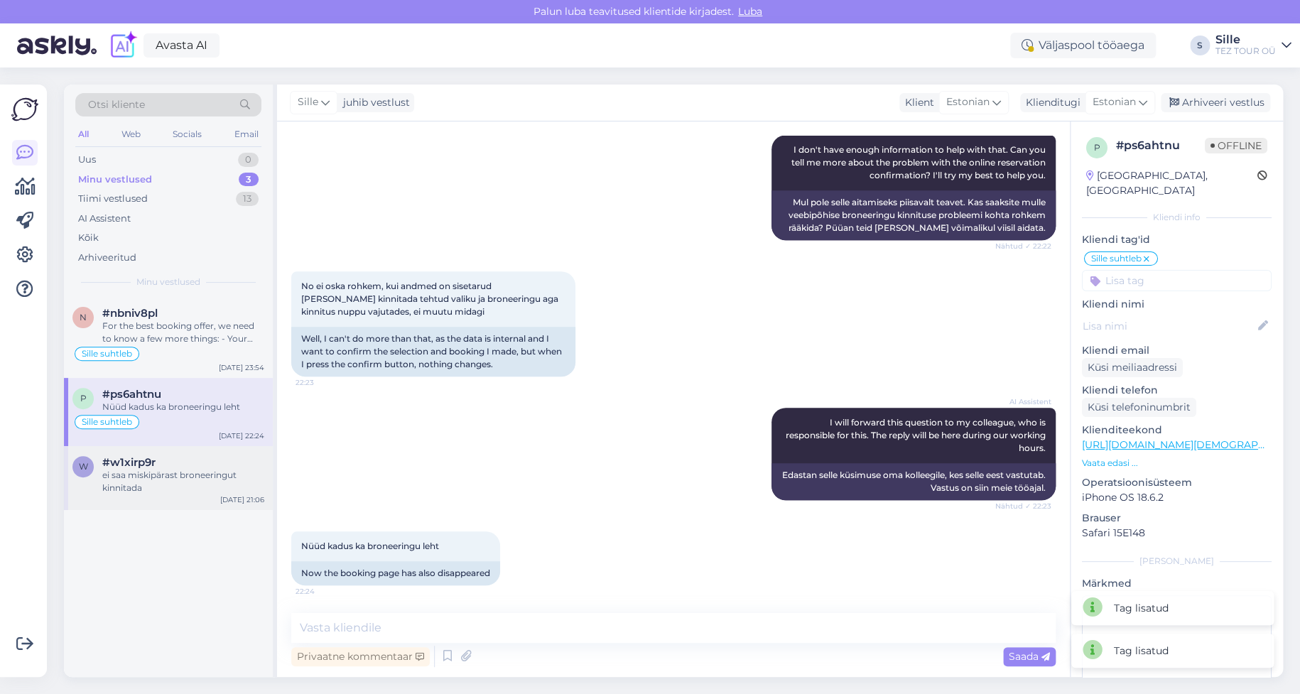
drag, startPoint x: 128, startPoint y: 482, endPoint x: 136, endPoint y: 479, distance: 8.8
click at [129, 482] on div "ei saa miskipärast broneeringut kinnitada" at bounding box center [183, 482] width 162 height 26
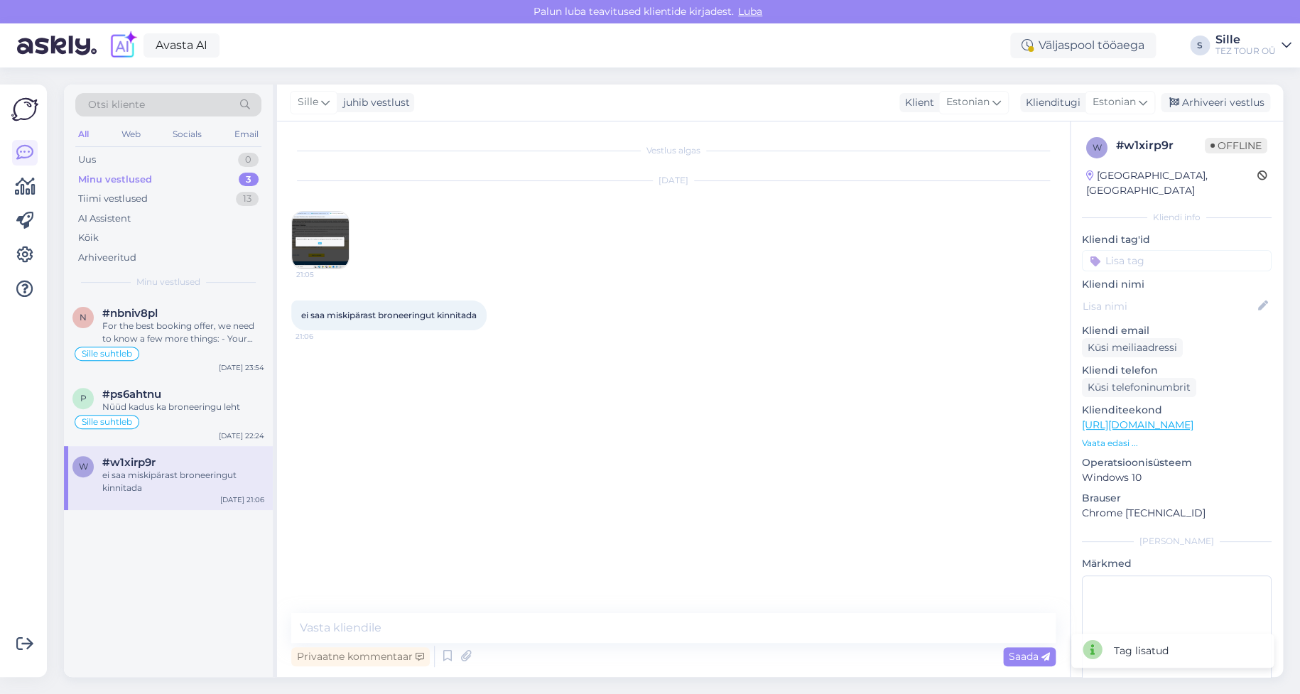
click at [1133, 250] on input at bounding box center [1177, 260] width 190 height 21
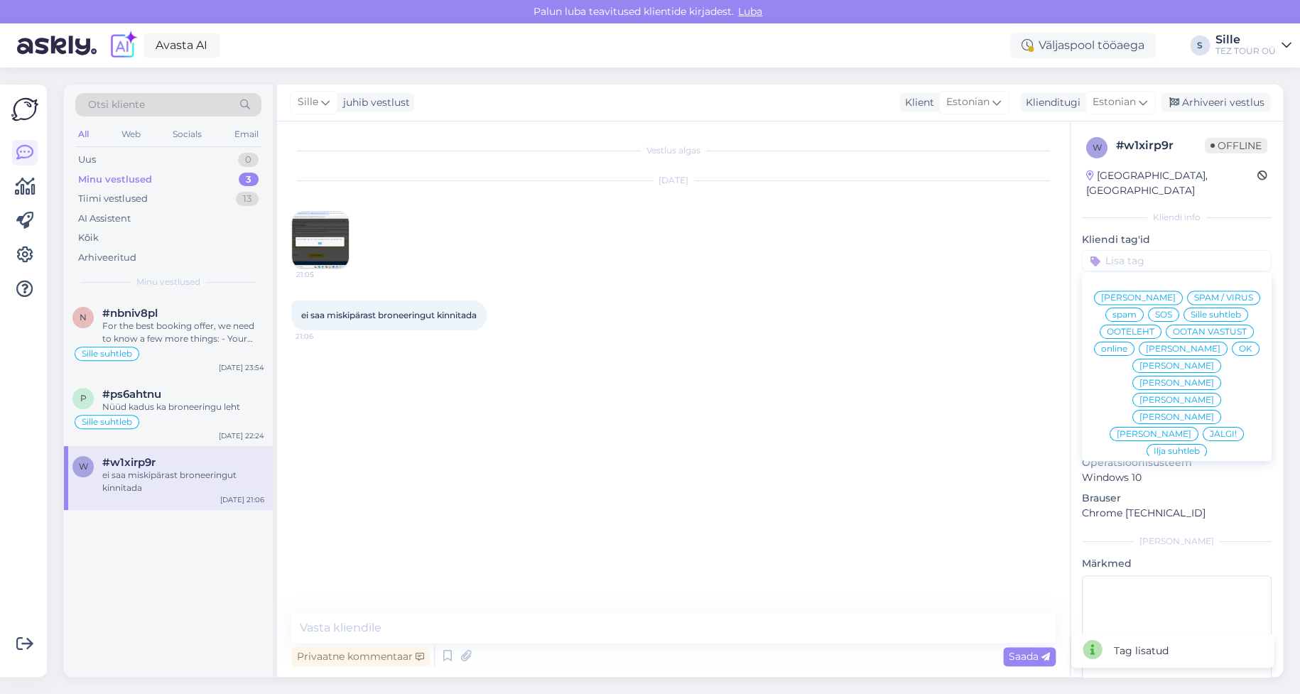
click at [1190, 315] on span "Sille suhtleb" at bounding box center [1215, 314] width 50 height 9
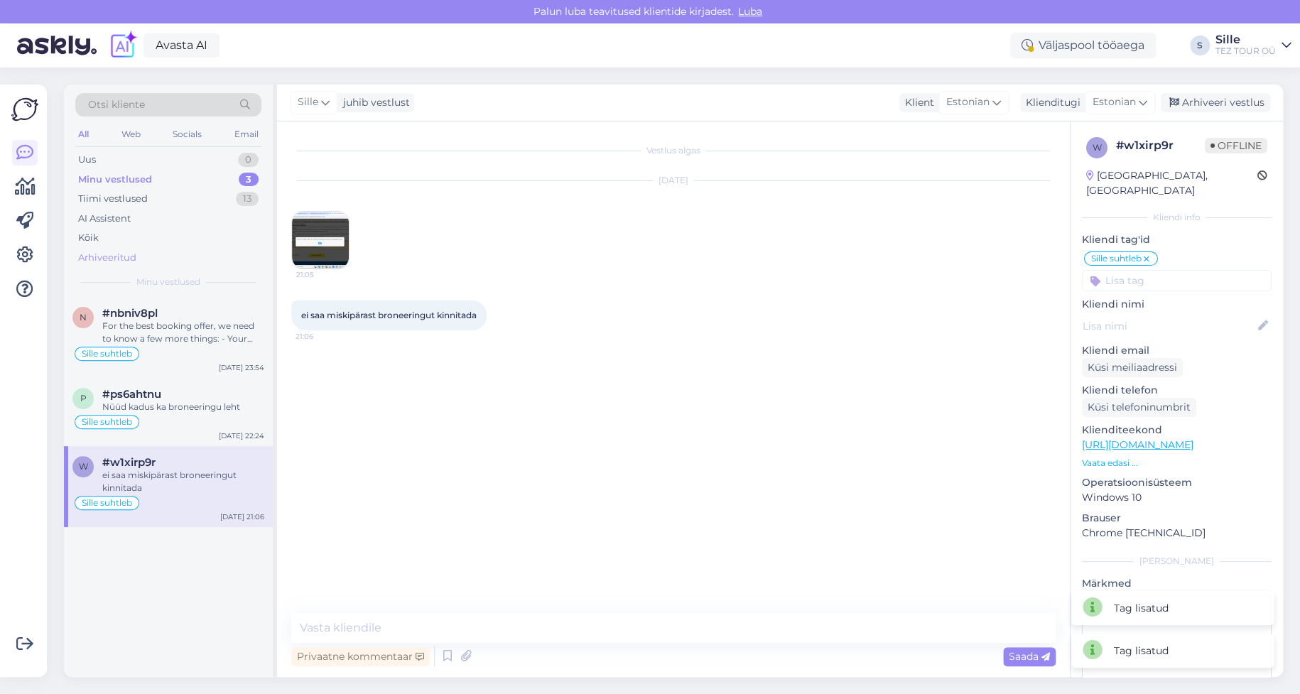
click at [116, 260] on div "Arhiveeritud" at bounding box center [107, 258] width 58 height 14
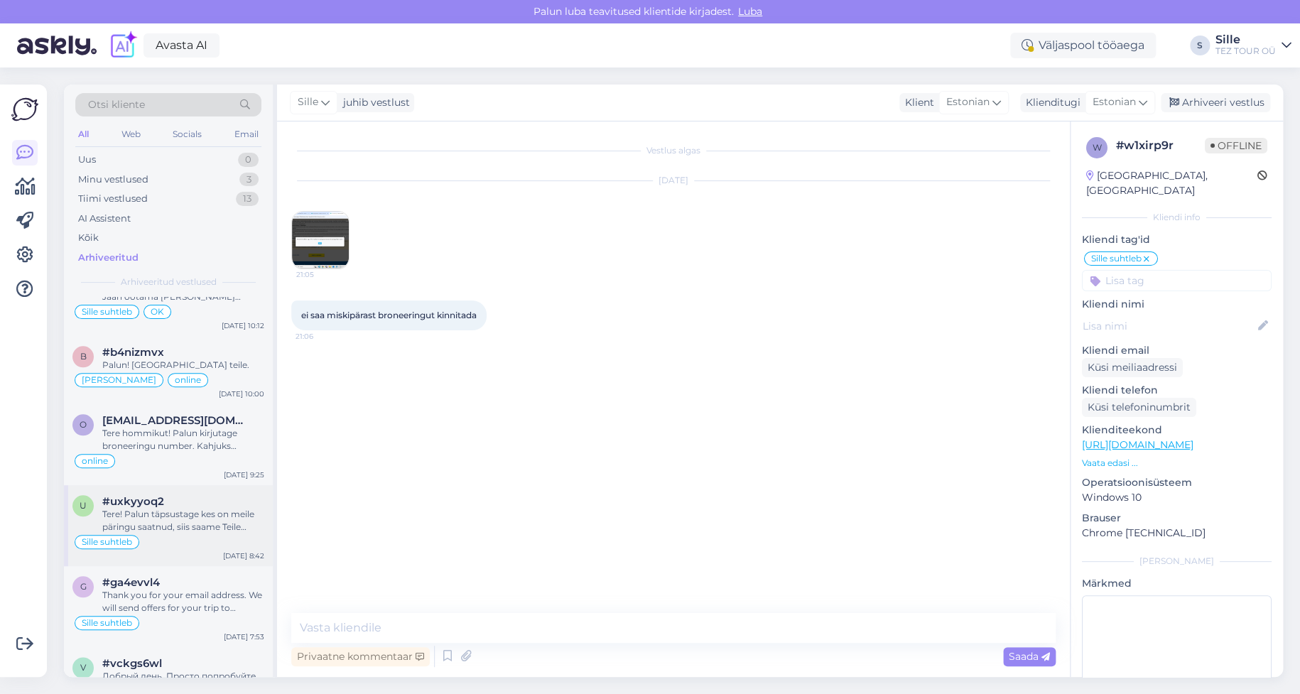
scroll to position [710, 0]
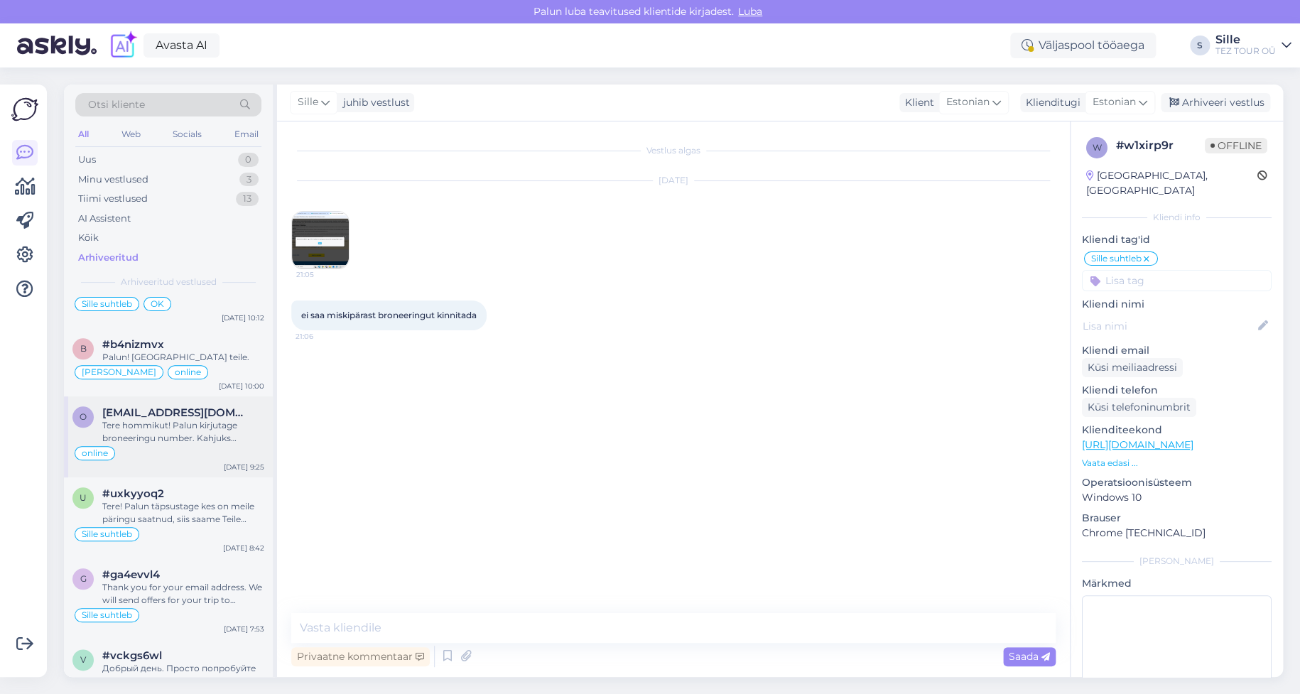
click at [181, 430] on div "Tere hommikut! Palun kirjutage broneeringu number. Kahjuks [PERSON_NAME] infota…" at bounding box center [183, 432] width 162 height 26
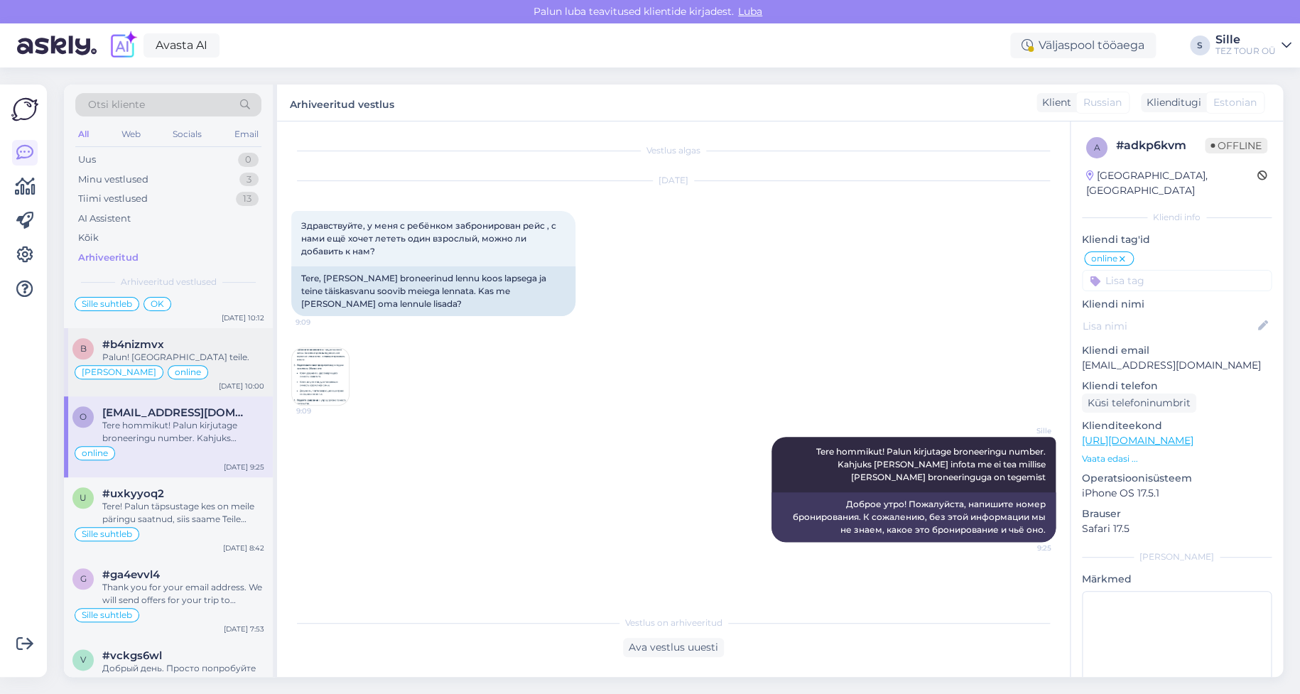
click at [189, 347] on div "#b4nizmvx" at bounding box center [183, 344] width 162 height 13
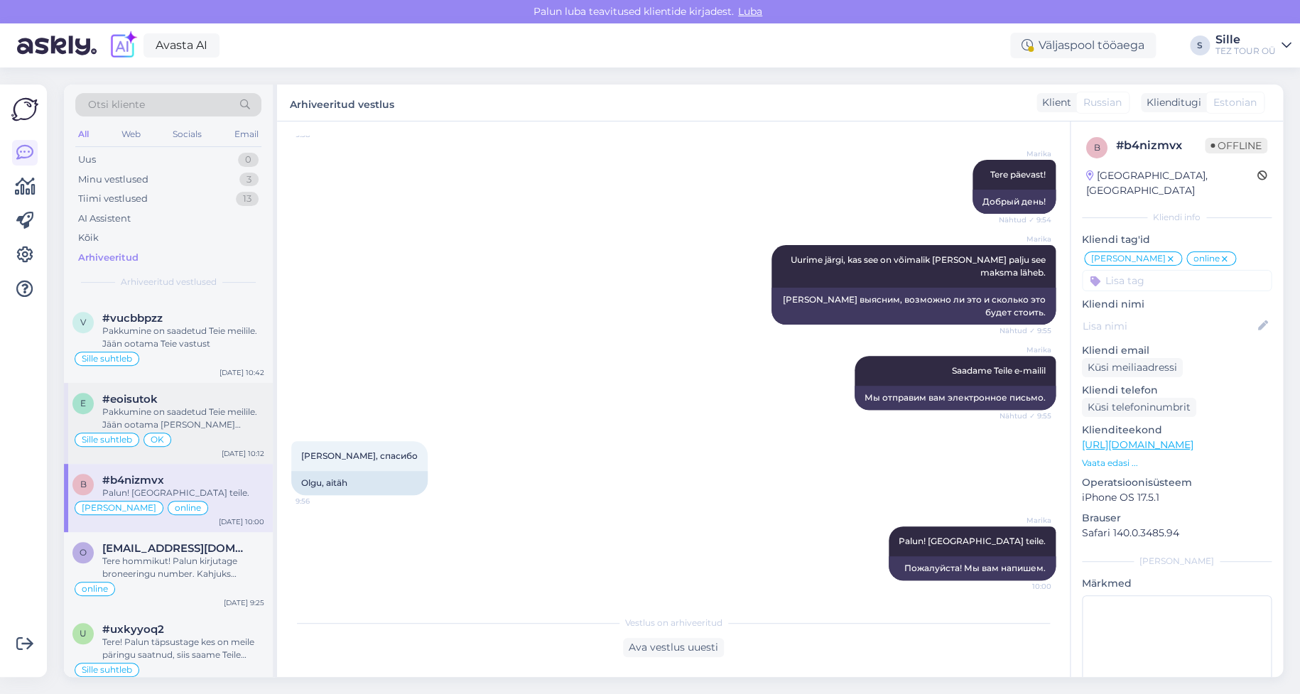
scroll to position [426, 0]
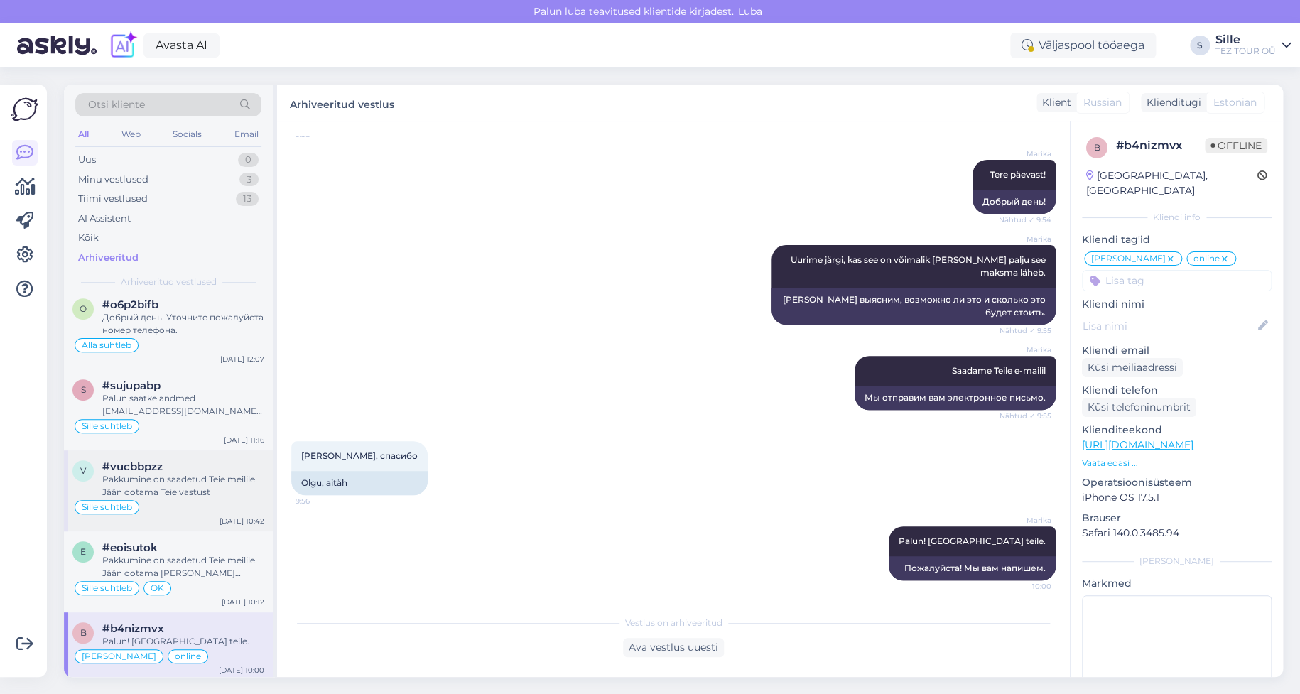
click at [199, 489] on div "Pakkumine on saadetud Teie meilile. Jään ootama Teie vastust" at bounding box center [183, 486] width 162 height 26
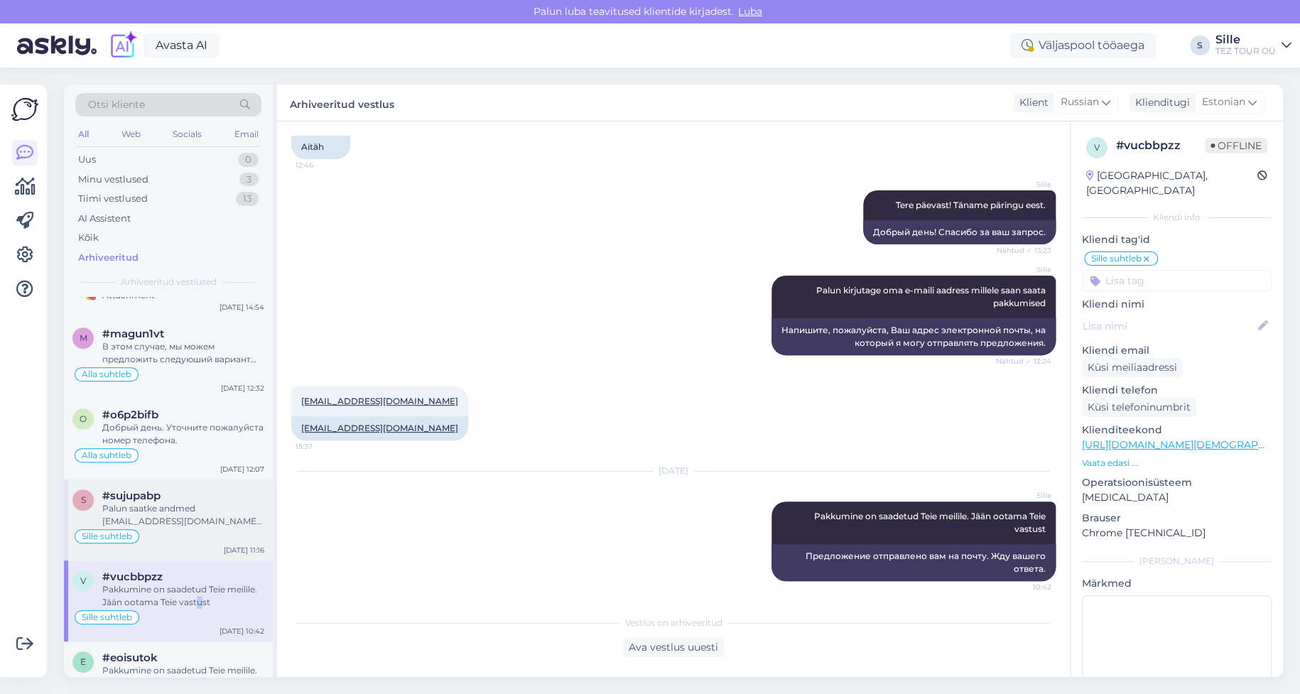
scroll to position [284, 0]
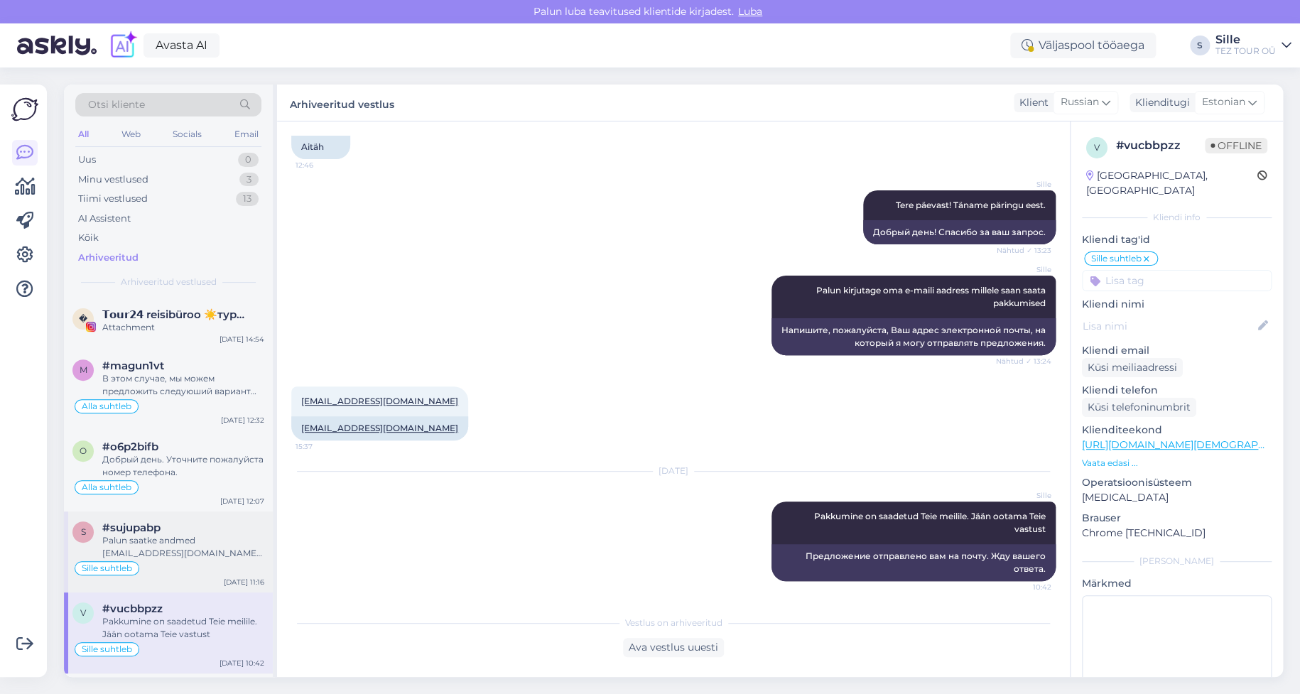
click at [179, 528] on div "#sujupabp" at bounding box center [183, 527] width 162 height 13
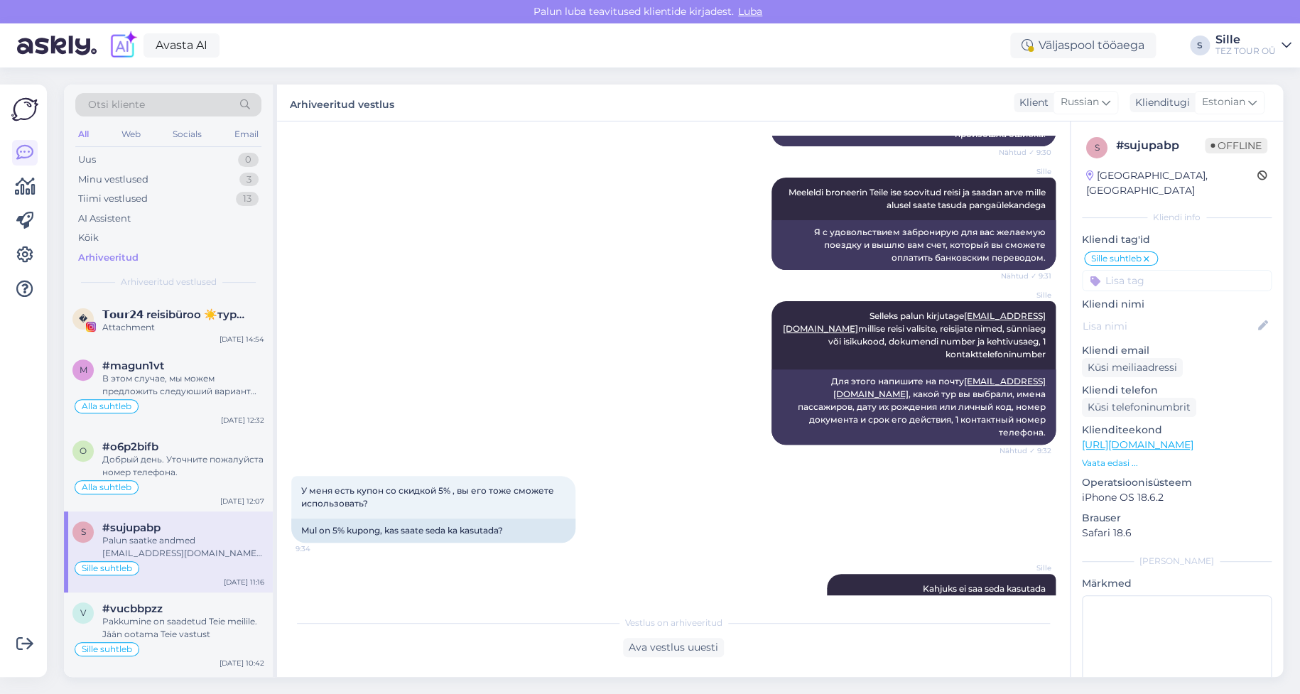
scroll to position [1141, 0]
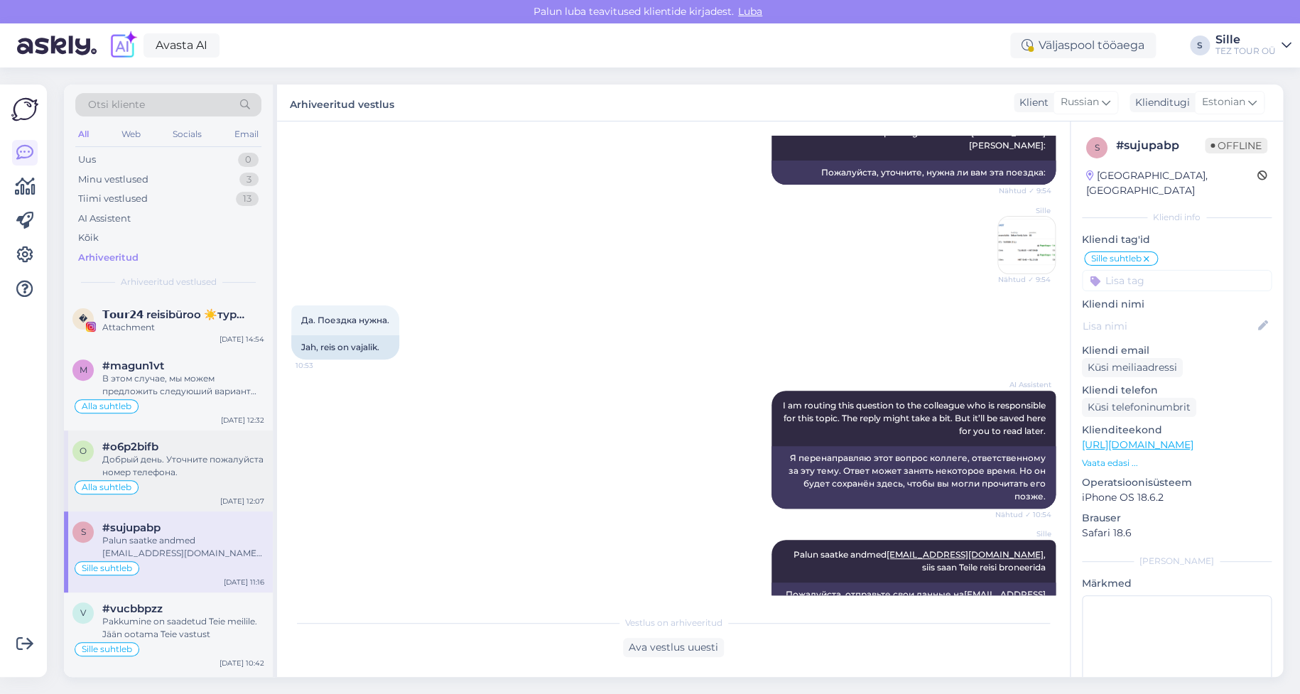
click at [181, 460] on div "Добрый день. Уточните пожалуйста номер телефона." at bounding box center [183, 466] width 162 height 26
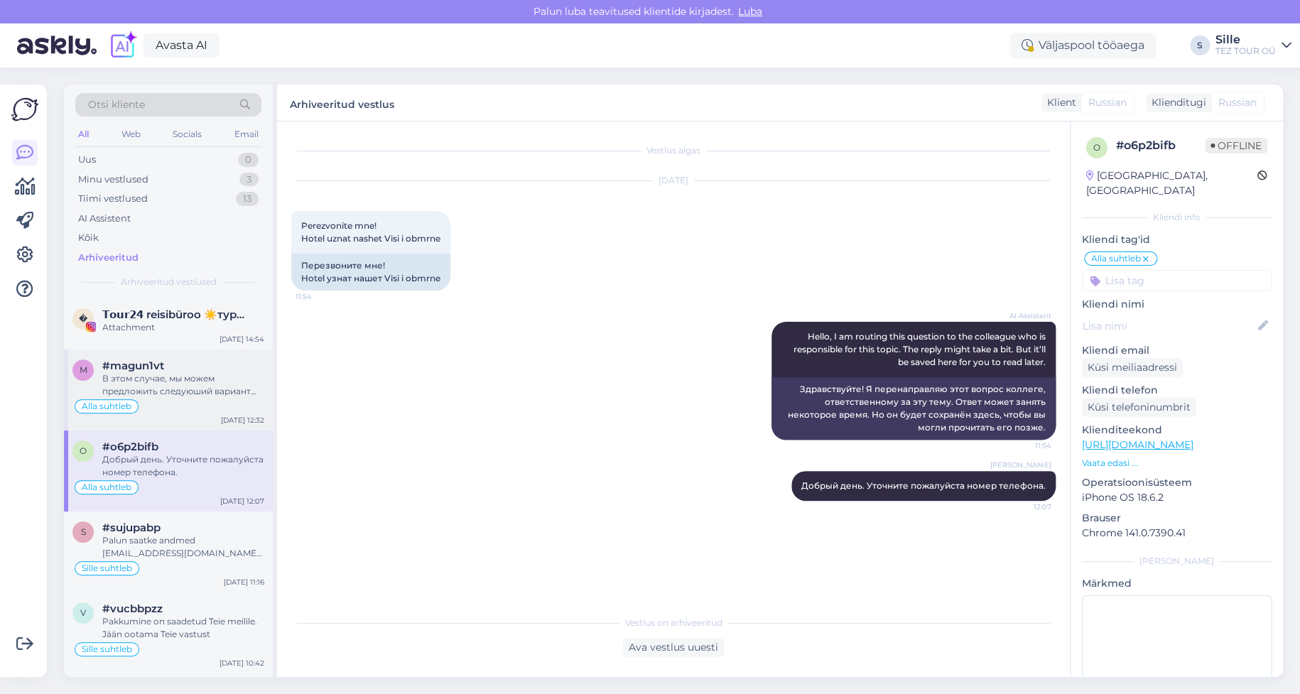
click at [156, 384] on div "В этом случае, мы можем предложить следуюший вариант Freebird Airlines [GEOGRAP…" at bounding box center [183, 385] width 162 height 26
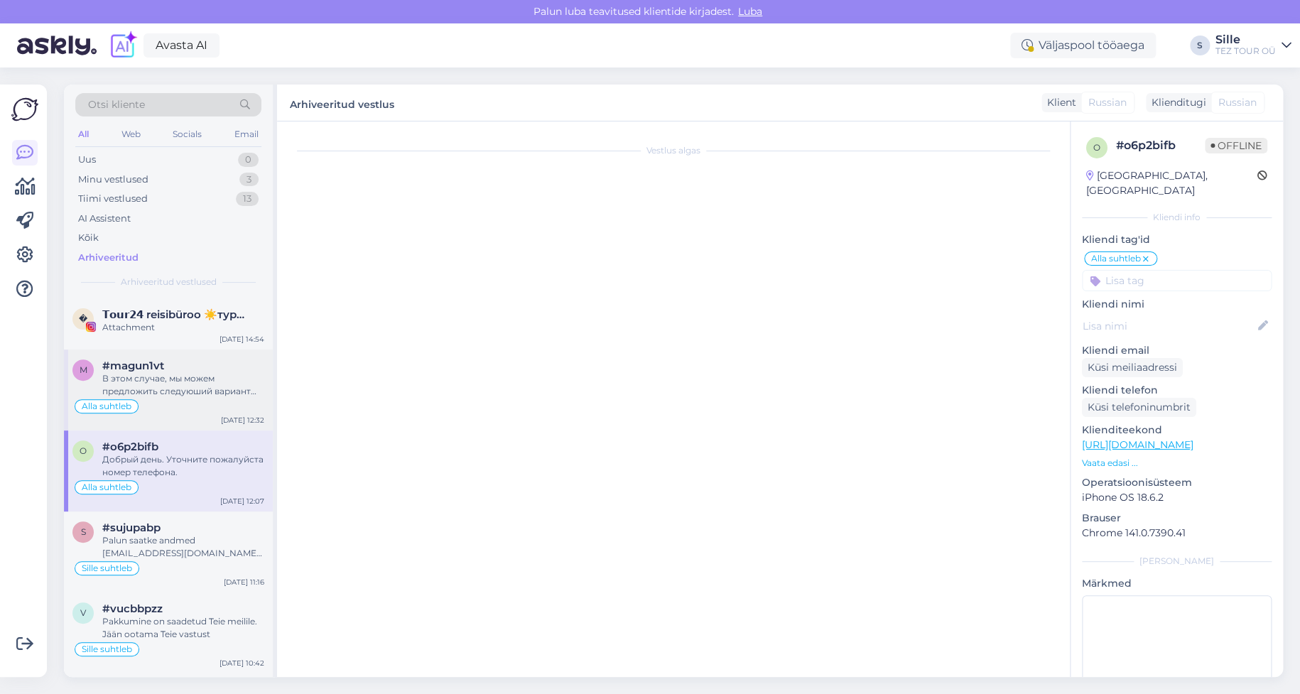
scroll to position [19, 0]
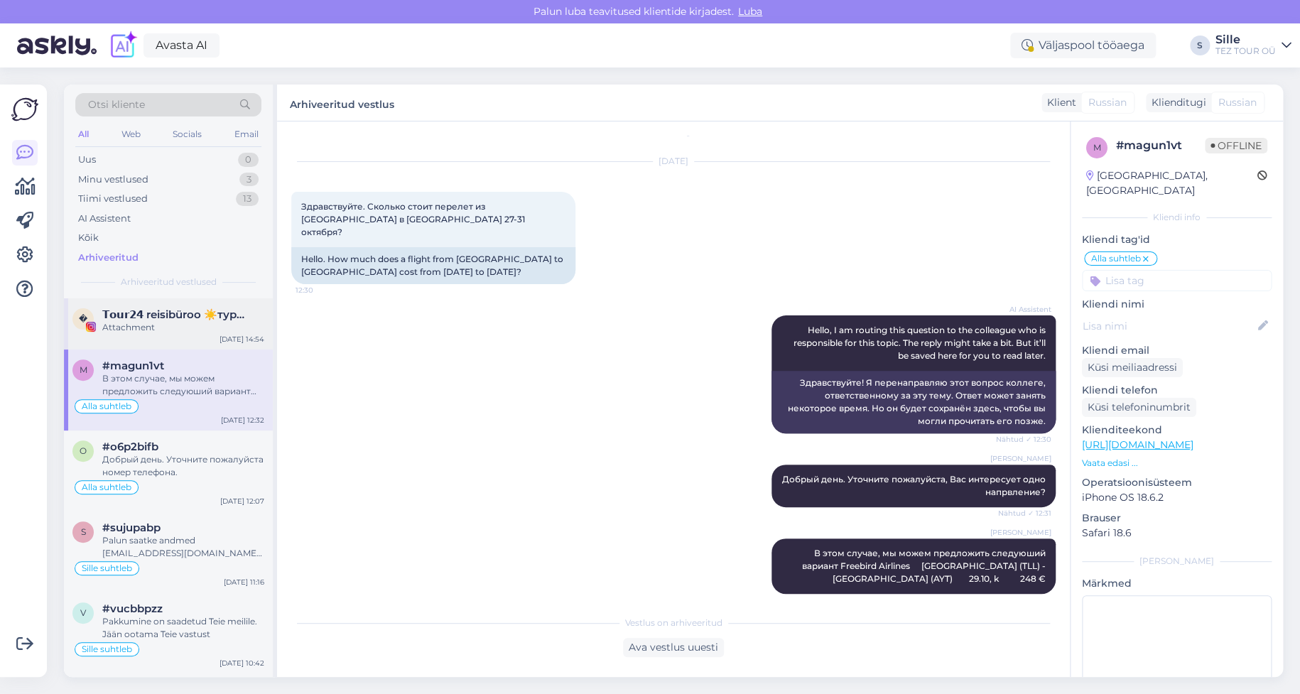
click at [116, 327] on div "Attachment" at bounding box center [183, 327] width 162 height 13
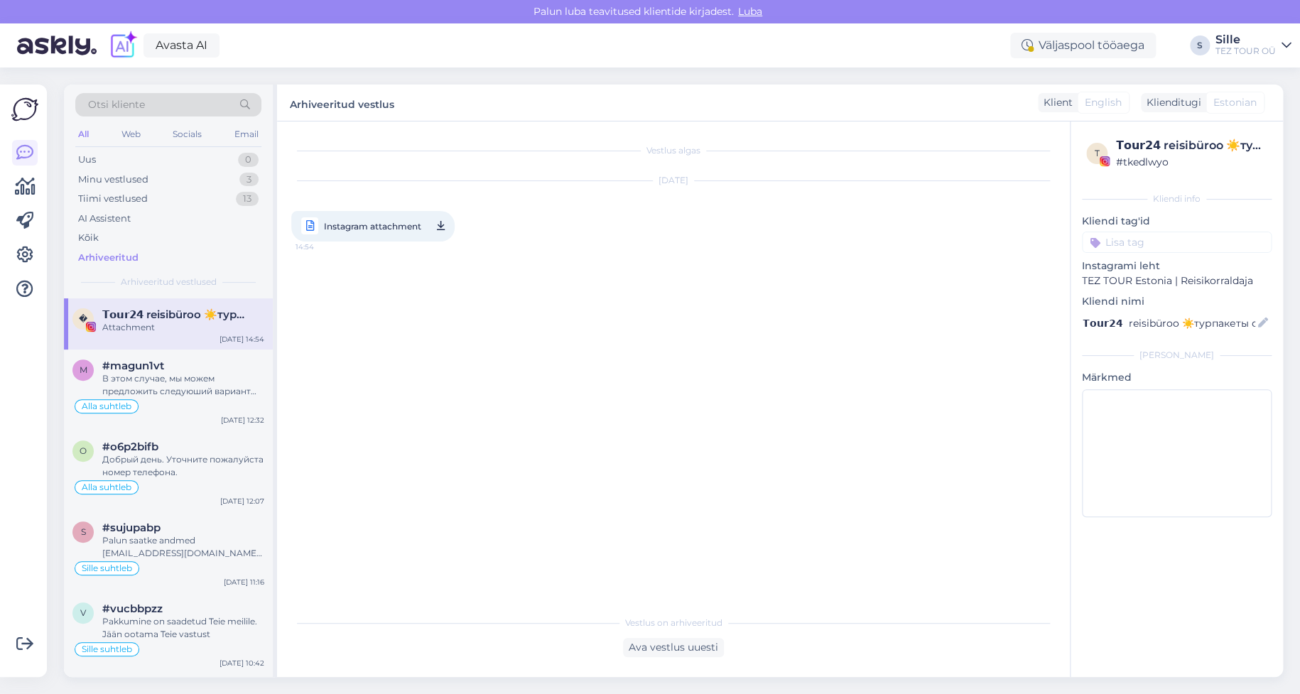
scroll to position [0, 0]
click at [381, 221] on span "Instagram attachment" at bounding box center [372, 226] width 97 height 18
click at [137, 395] on div "В этом случае, мы можем предложить следуюший вариант Freebird Airlines [GEOGRAP…" at bounding box center [183, 385] width 162 height 26
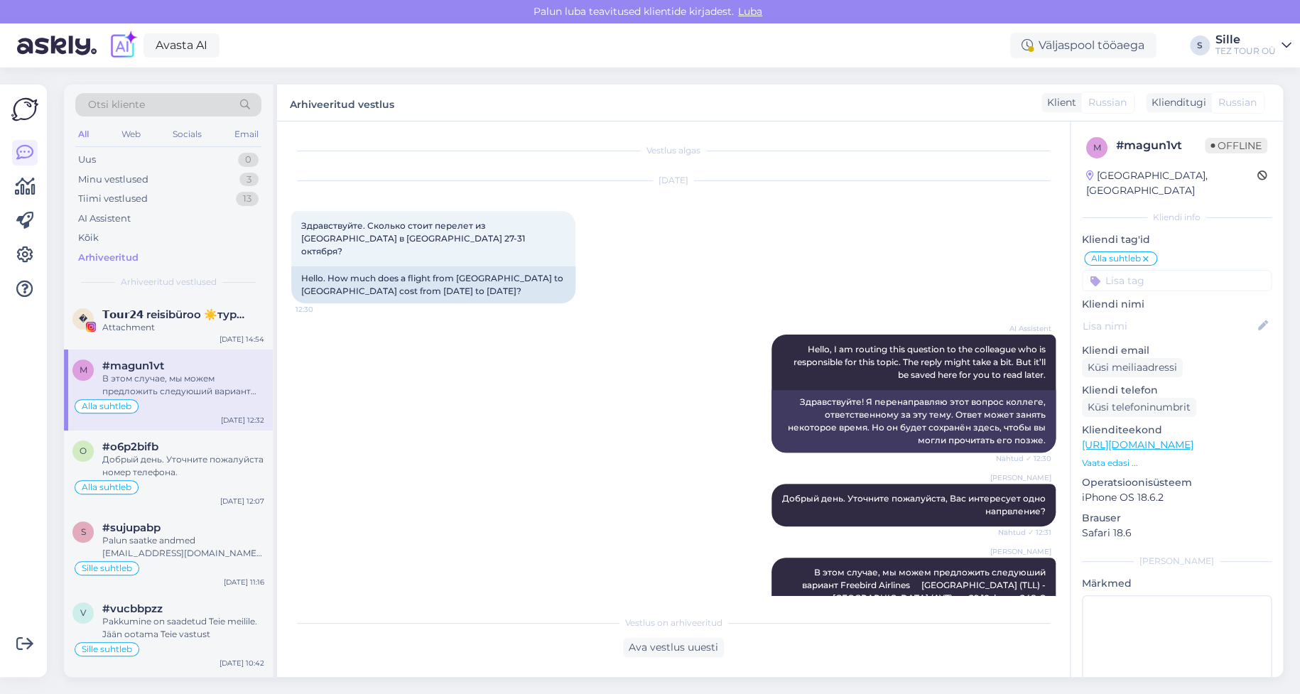
scroll to position [19, 0]
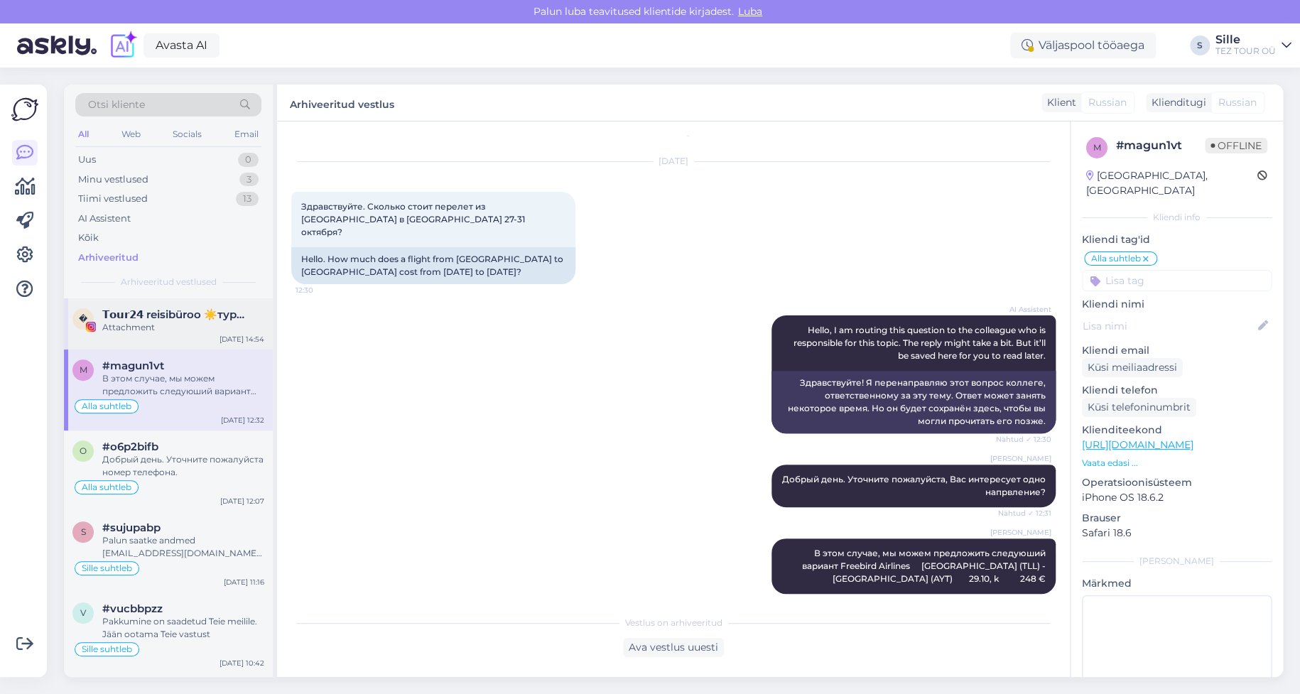
click at [192, 321] on div "Attachment" at bounding box center [183, 327] width 162 height 13
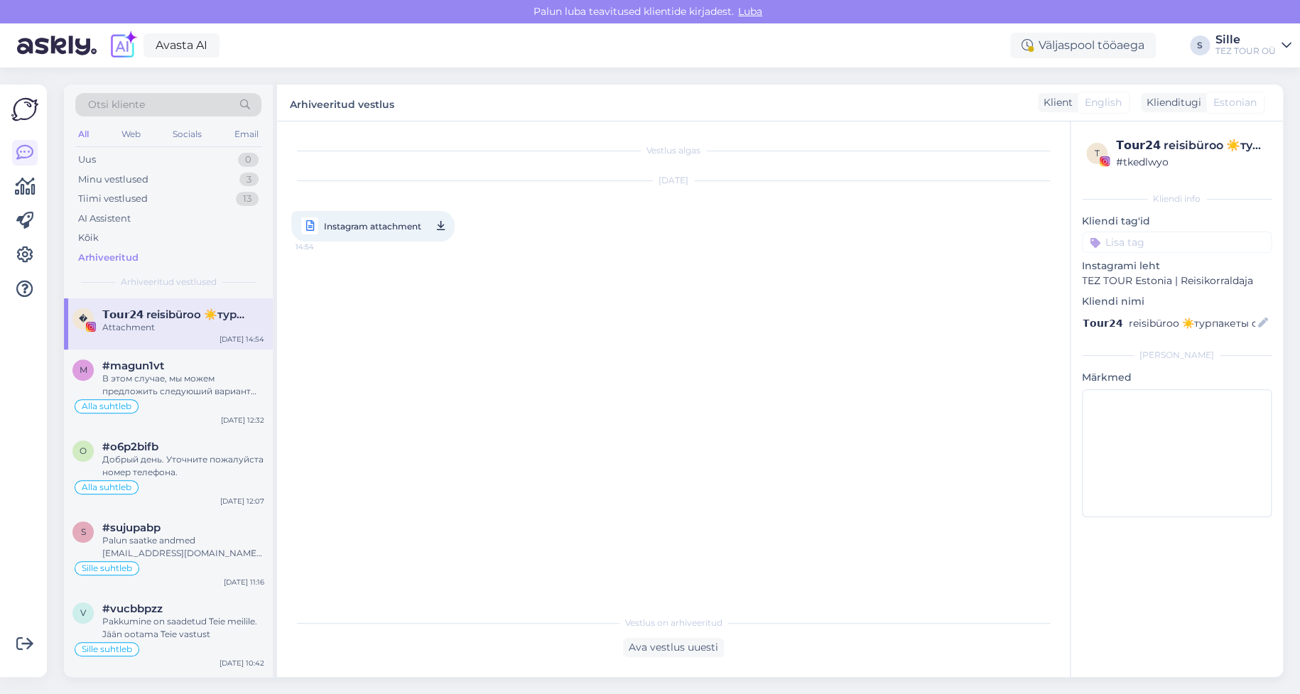
scroll to position [0, 0]
click at [112, 173] on div "Minu vestlused" at bounding box center [113, 180] width 70 height 14
